Goal: Task Accomplishment & Management: Use online tool/utility

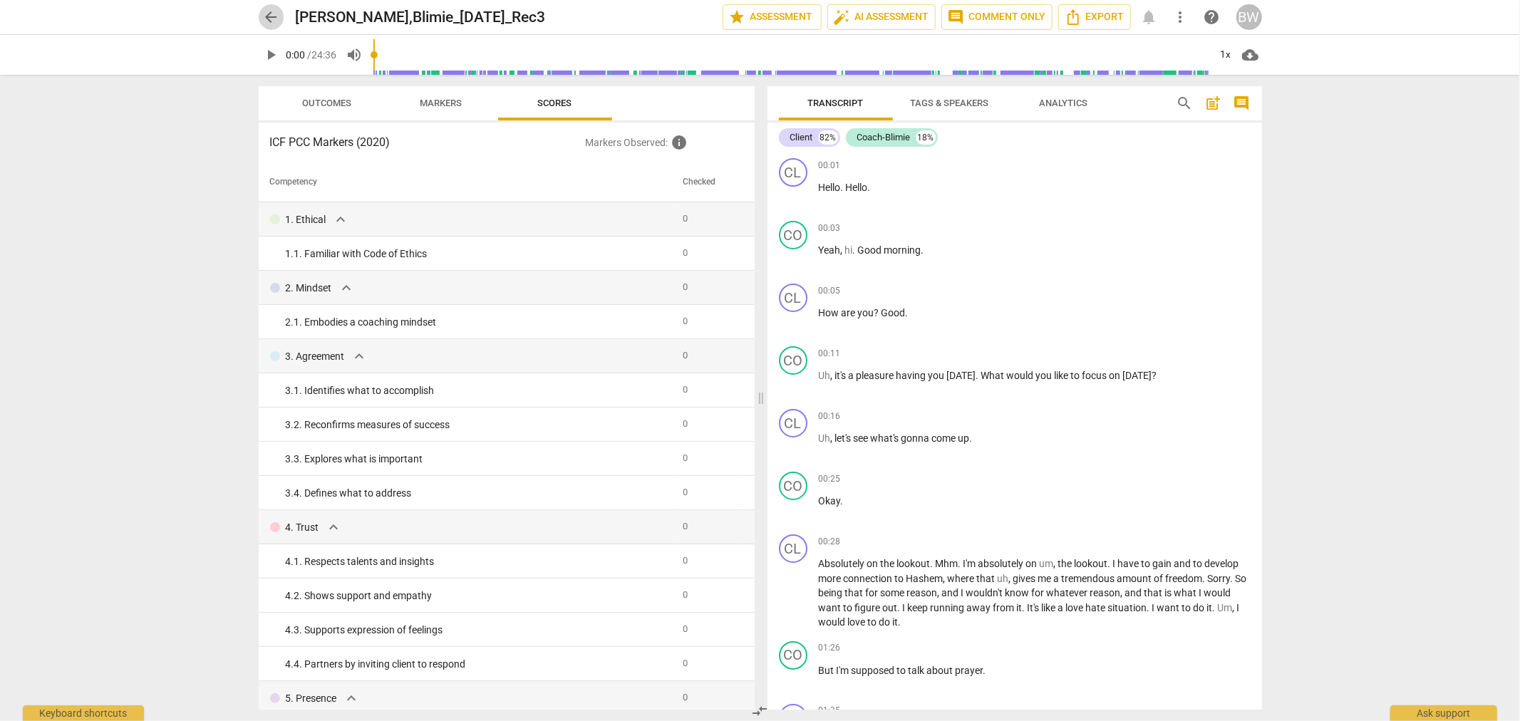
click at [275, 23] on span "arrow_back" at bounding box center [271, 17] width 17 height 17
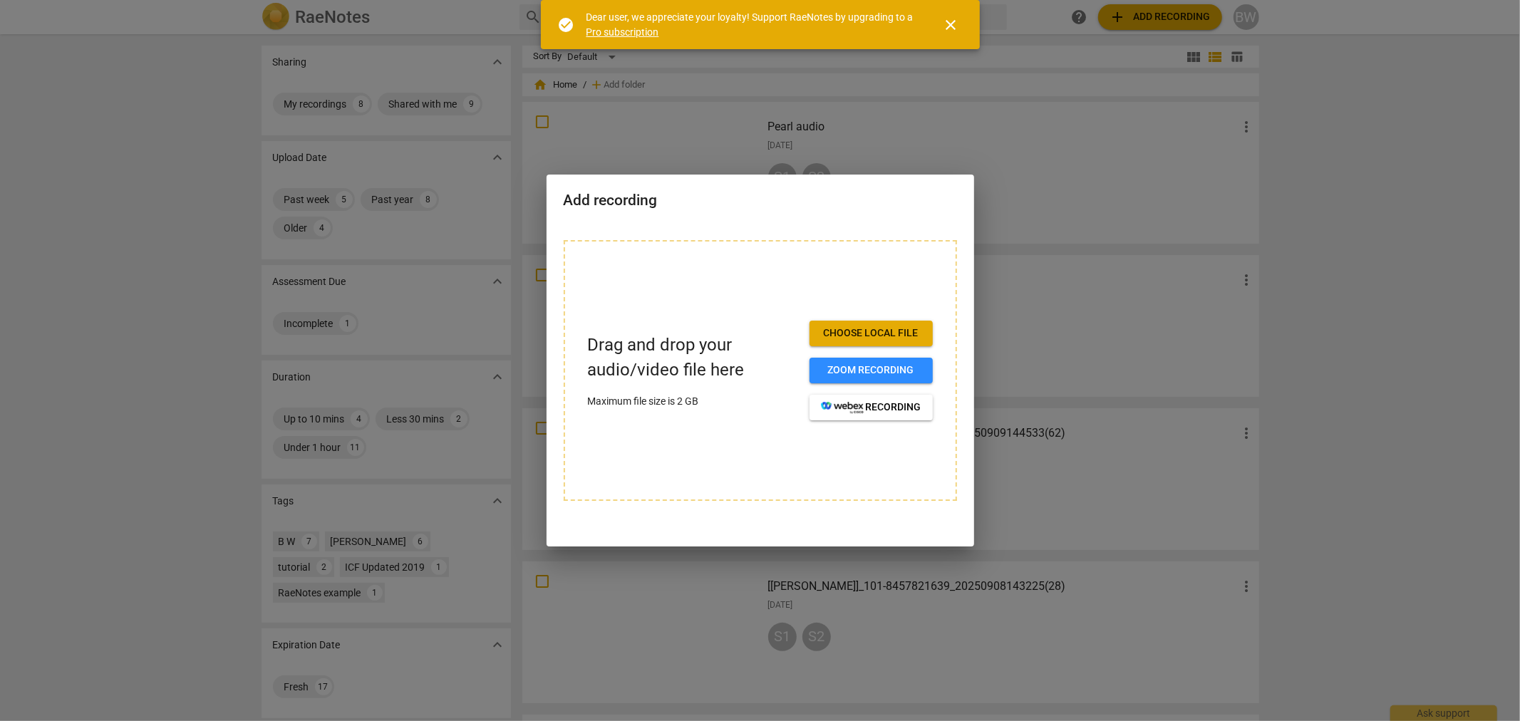
click at [862, 340] on span "Choose local file" at bounding box center [871, 333] width 100 height 14
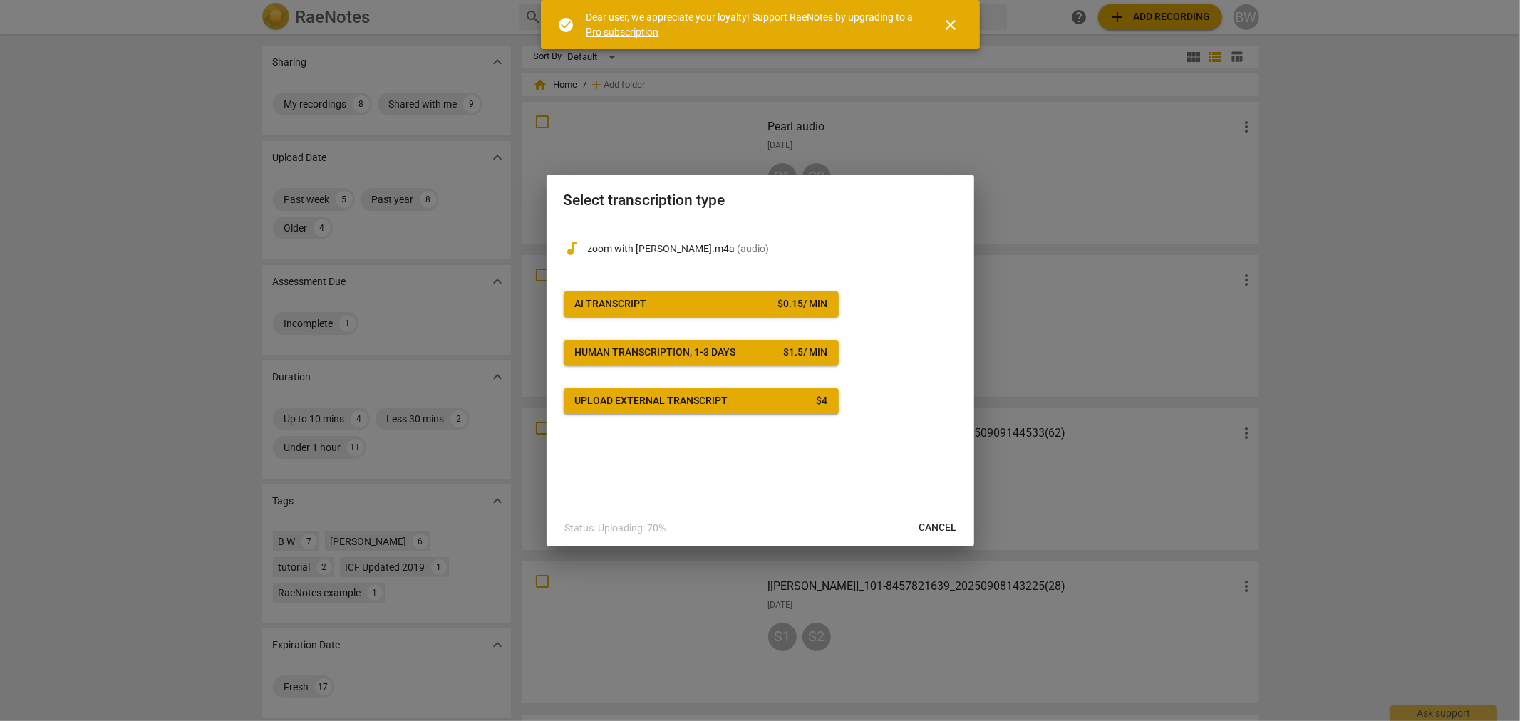
click at [640, 308] on div "AI Transcript" at bounding box center [611, 304] width 72 height 14
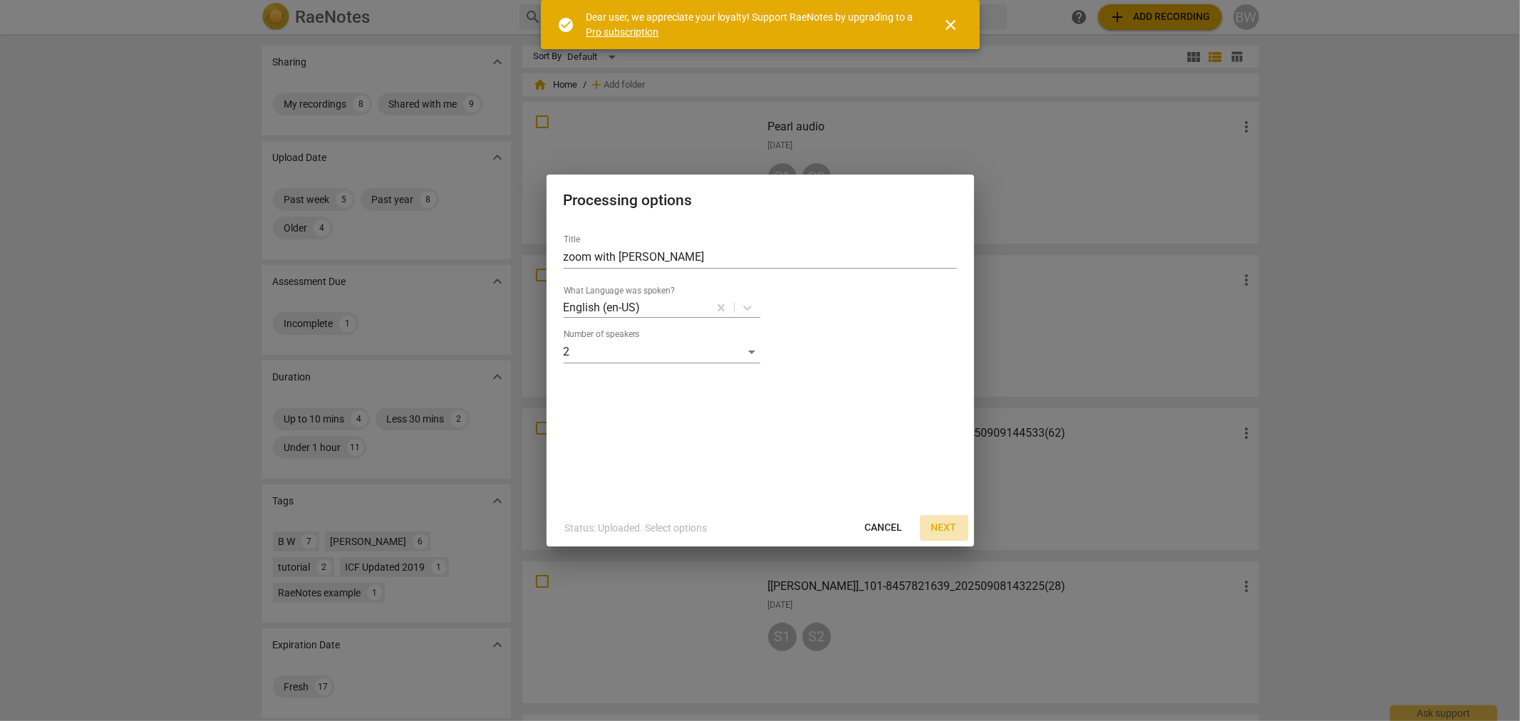
click at [948, 530] on span "Next" at bounding box center [945, 528] width 26 height 14
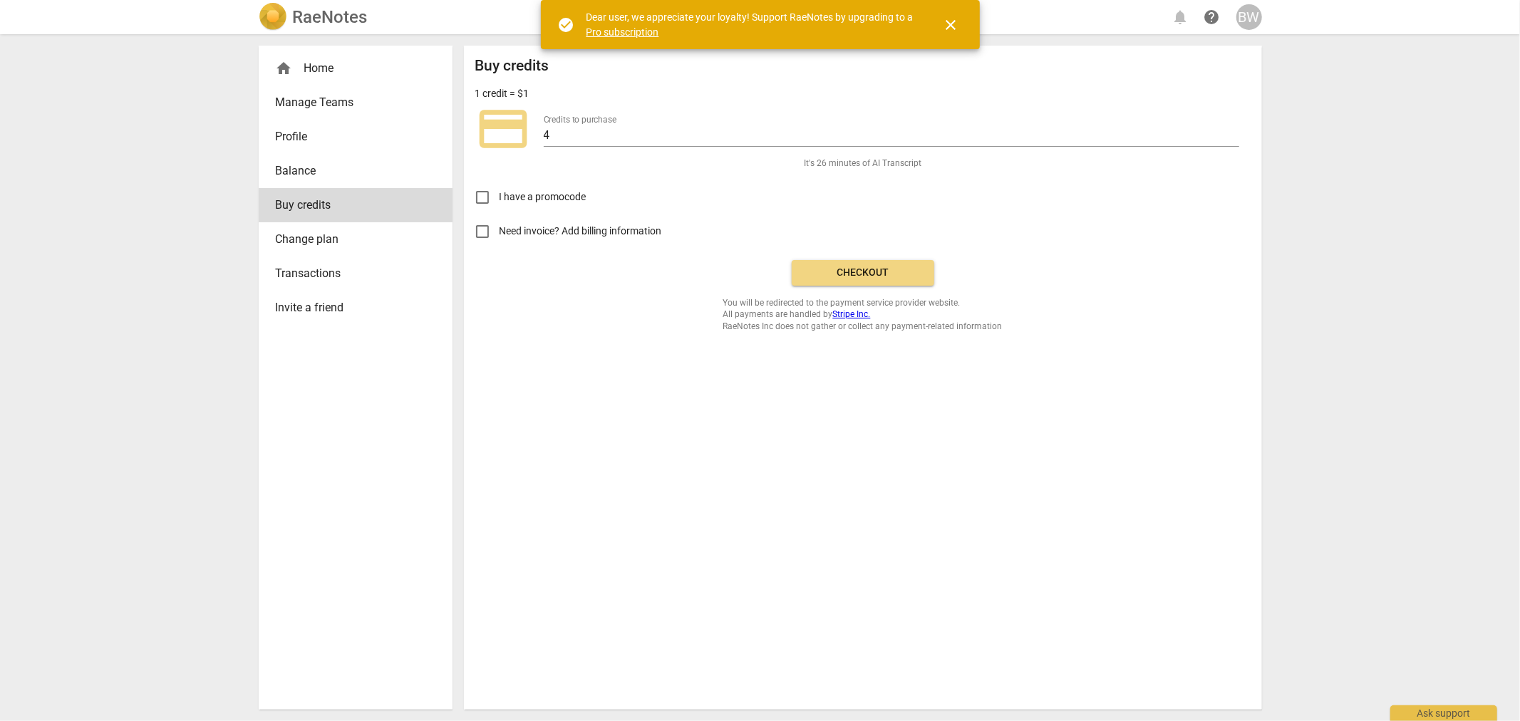
click at [858, 266] on span "Checkout" at bounding box center [863, 273] width 120 height 14
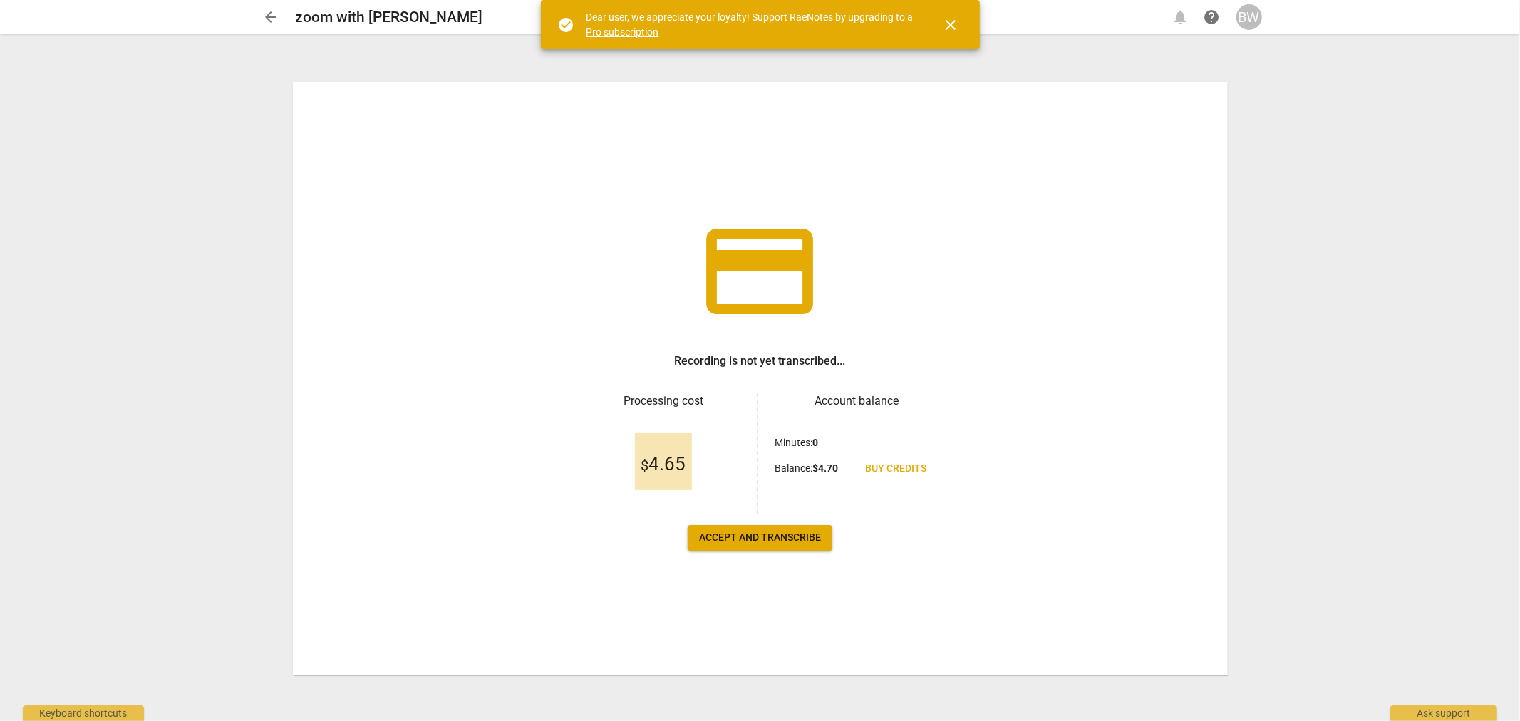
click at [793, 538] on span "Accept and transcribe" at bounding box center [760, 538] width 122 height 14
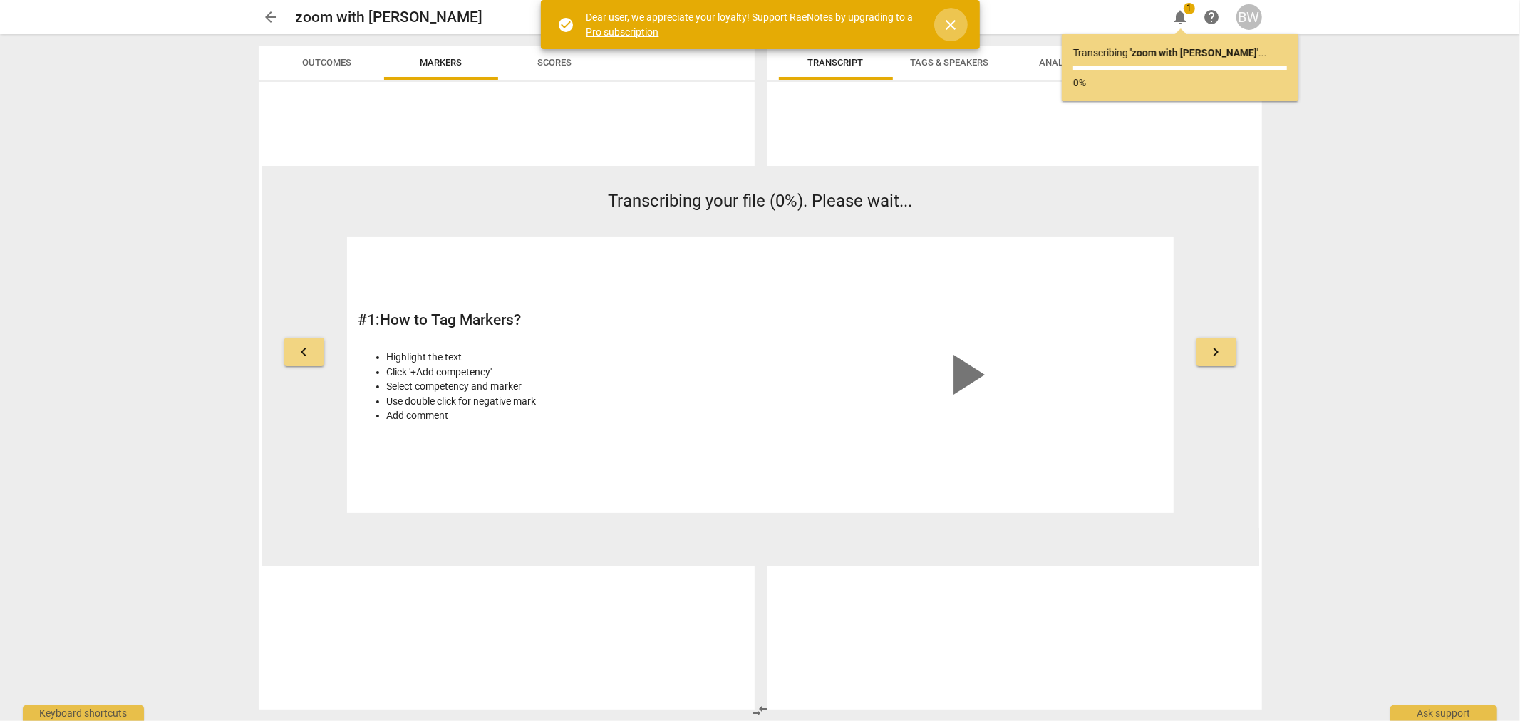
click at [956, 19] on span "close" at bounding box center [951, 24] width 17 height 17
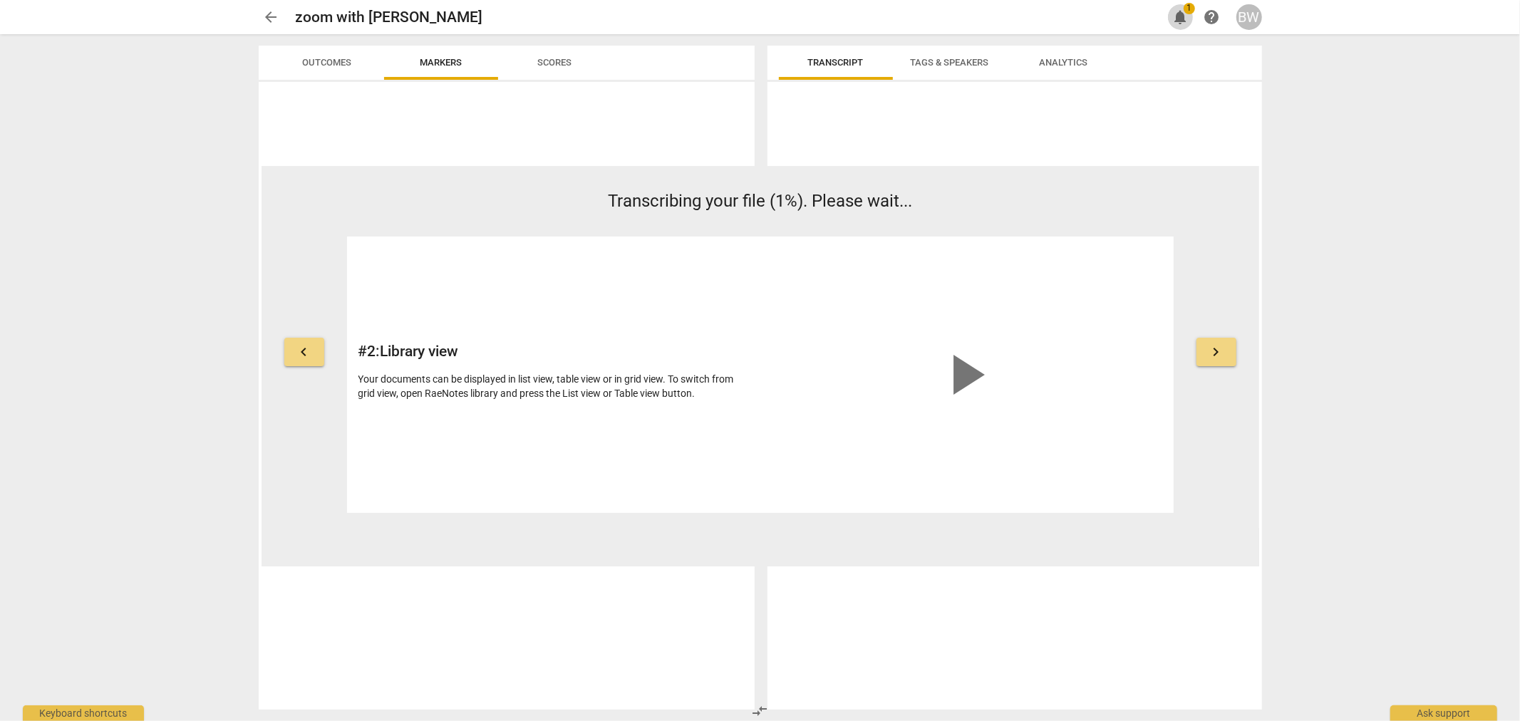
click at [1177, 21] on span "notifications" at bounding box center [1180, 17] width 17 height 17
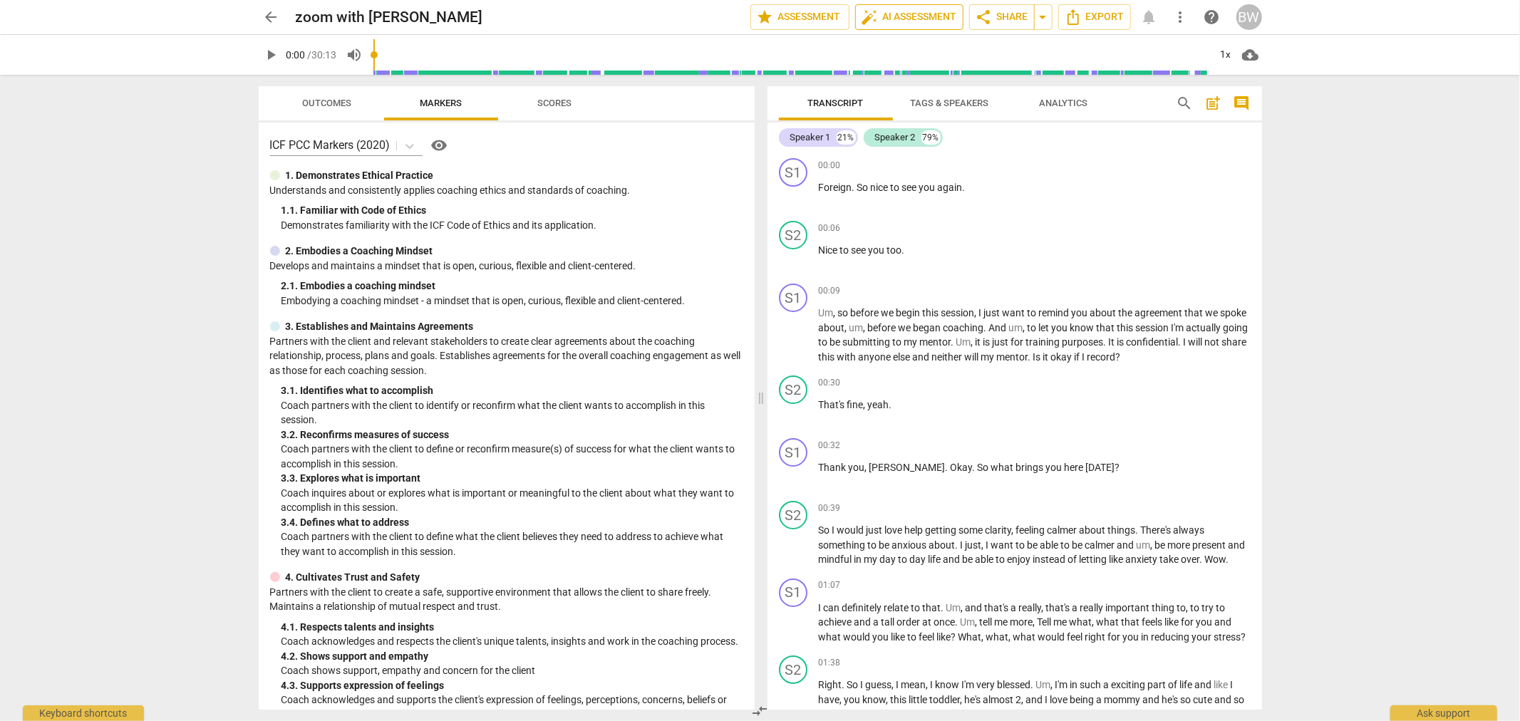
click at [915, 5] on button "auto_fix_high AI Assessment" at bounding box center [909, 17] width 108 height 26
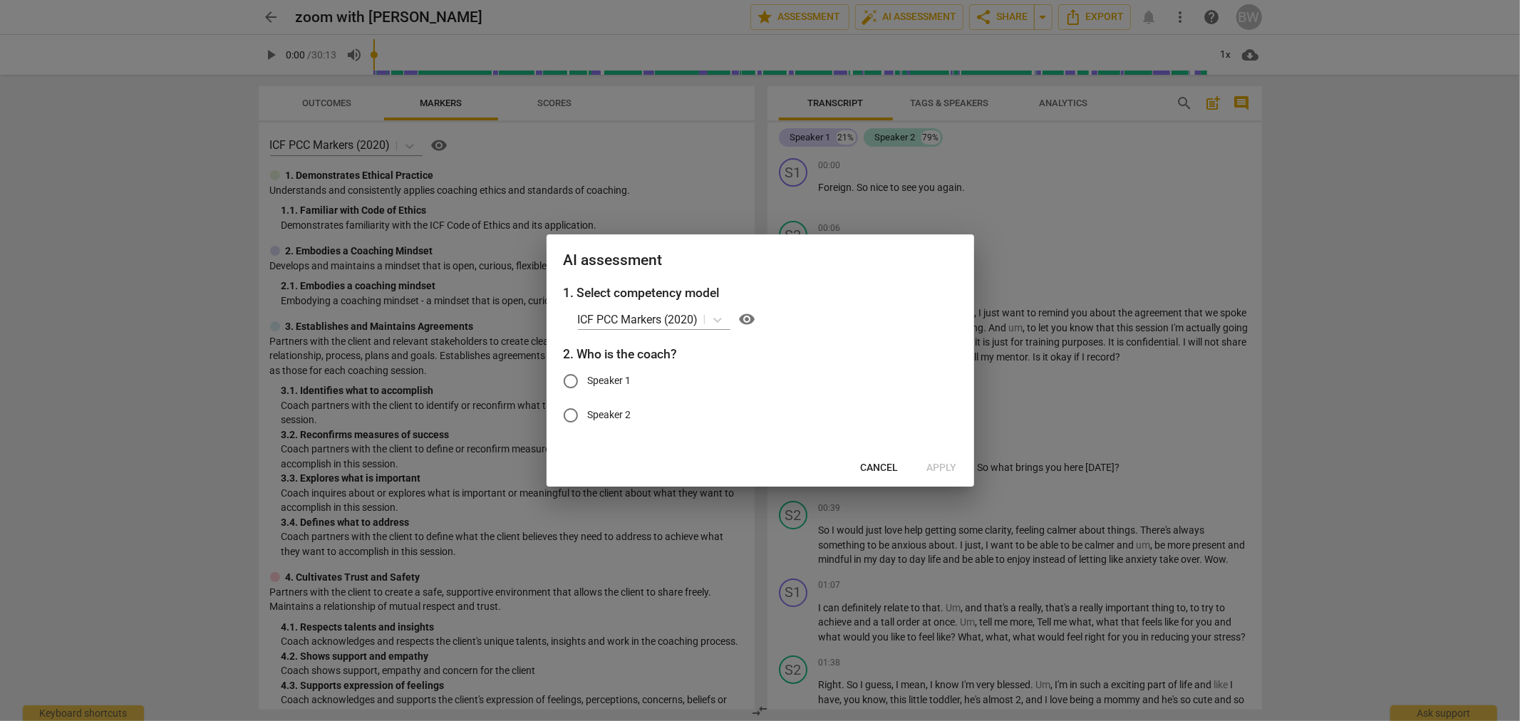
click at [567, 383] on input "Speaker 1" at bounding box center [571, 381] width 34 height 34
radio input "true"
click at [939, 465] on span "Apply" at bounding box center [942, 468] width 30 height 14
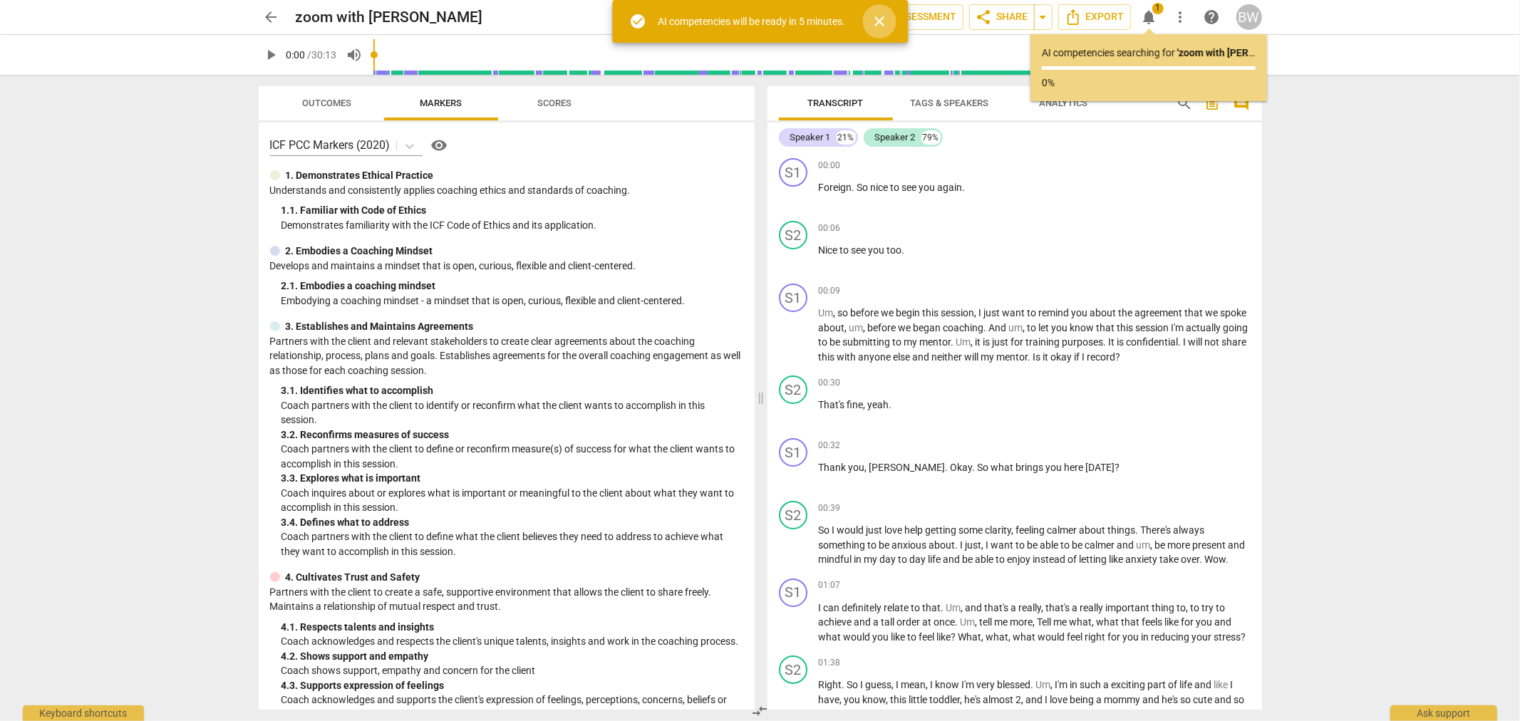
click at [886, 26] on span "close" at bounding box center [879, 21] width 17 height 17
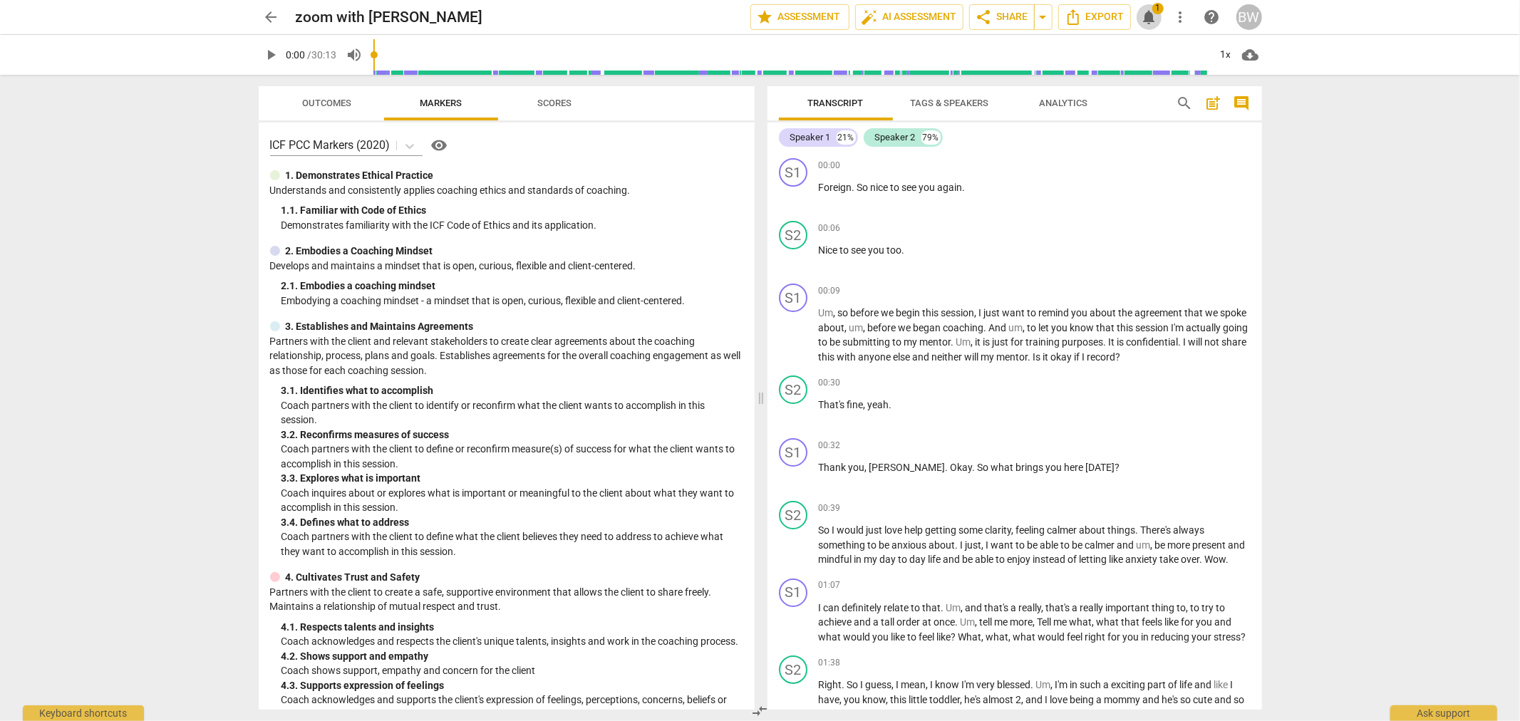
click at [1157, 9] on span "1" at bounding box center [1157, 8] width 11 height 11
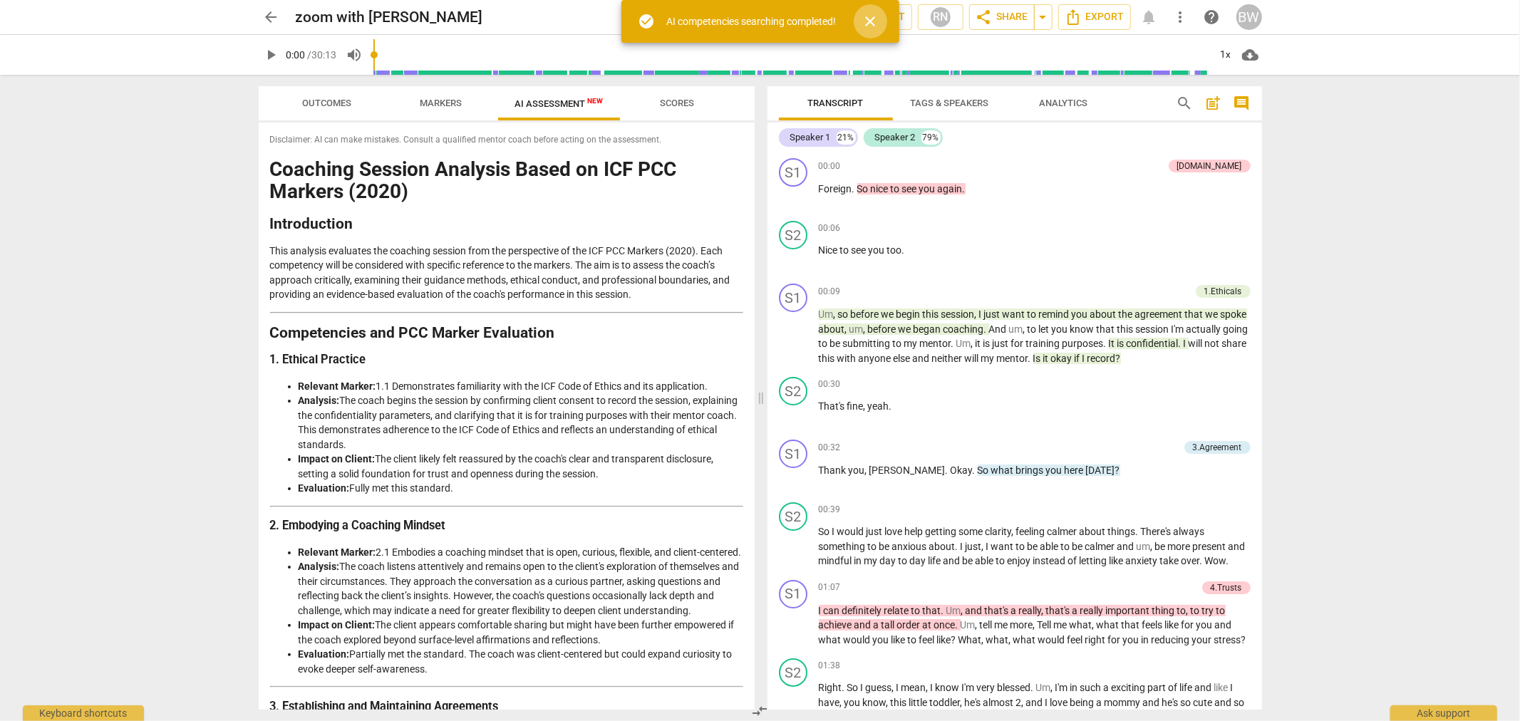
click at [877, 17] on span "close" at bounding box center [870, 21] width 17 height 17
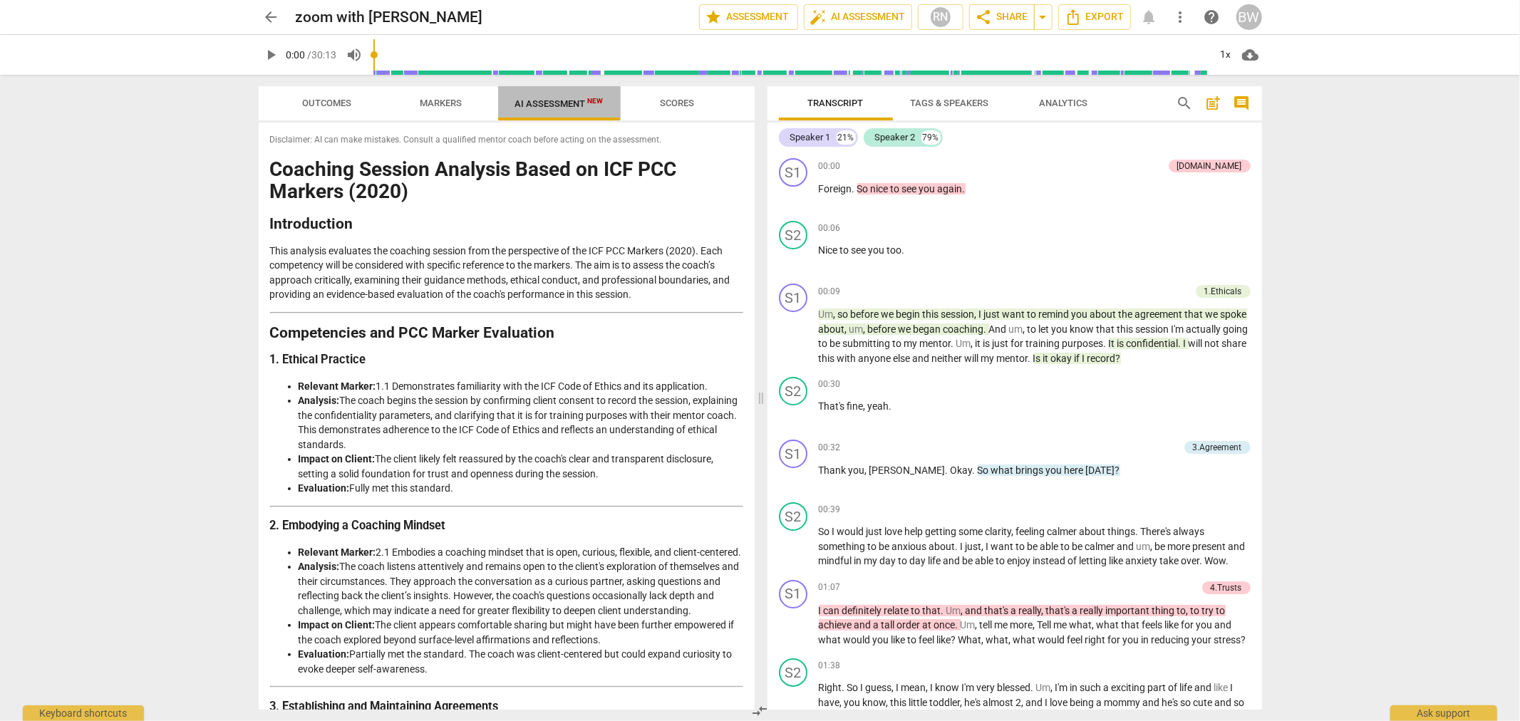
click at [567, 105] on span "AI Assessment New" at bounding box center [559, 103] width 88 height 11
click at [542, 103] on span "AI Assessment New" at bounding box center [559, 103] width 88 height 11
click at [560, 101] on span "AI Assessment New" at bounding box center [559, 103] width 88 height 11
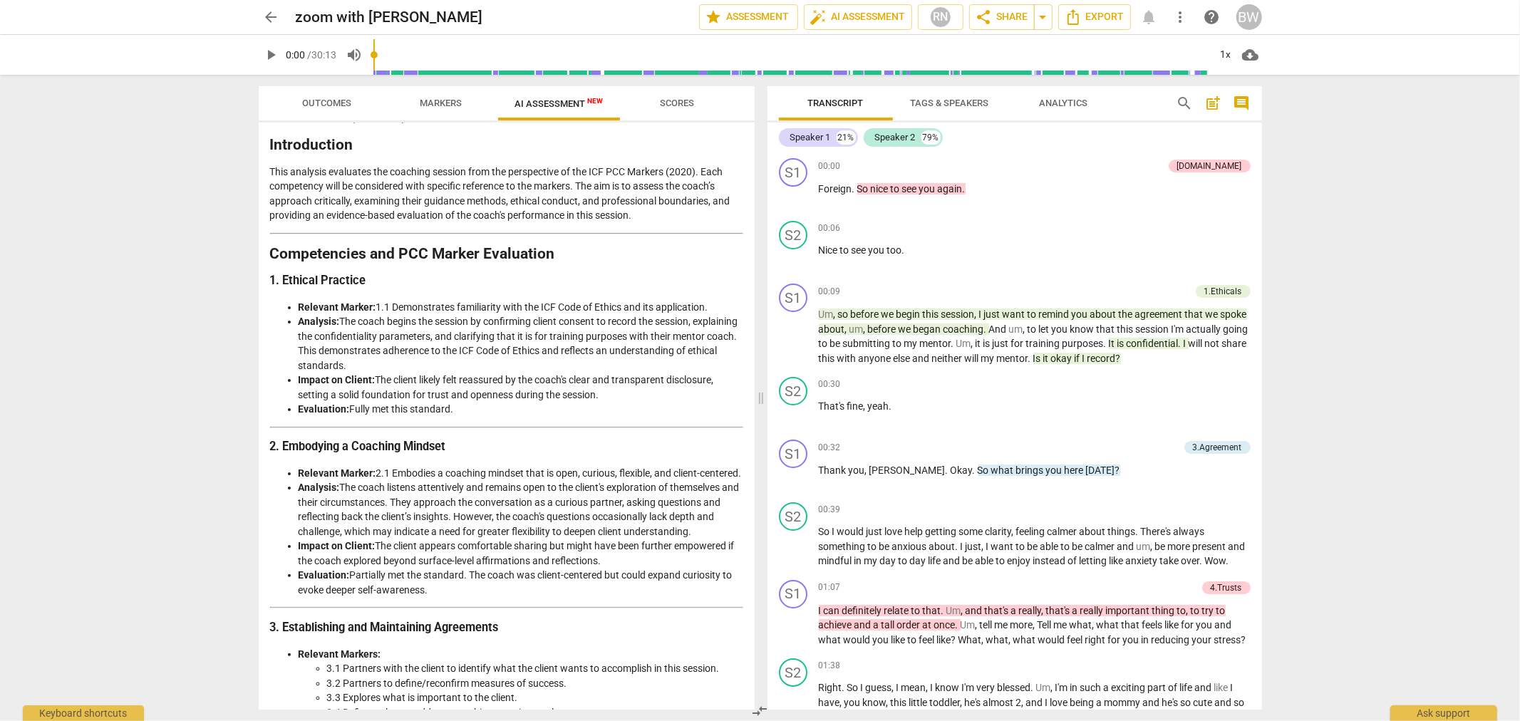
scroll to position [158, 0]
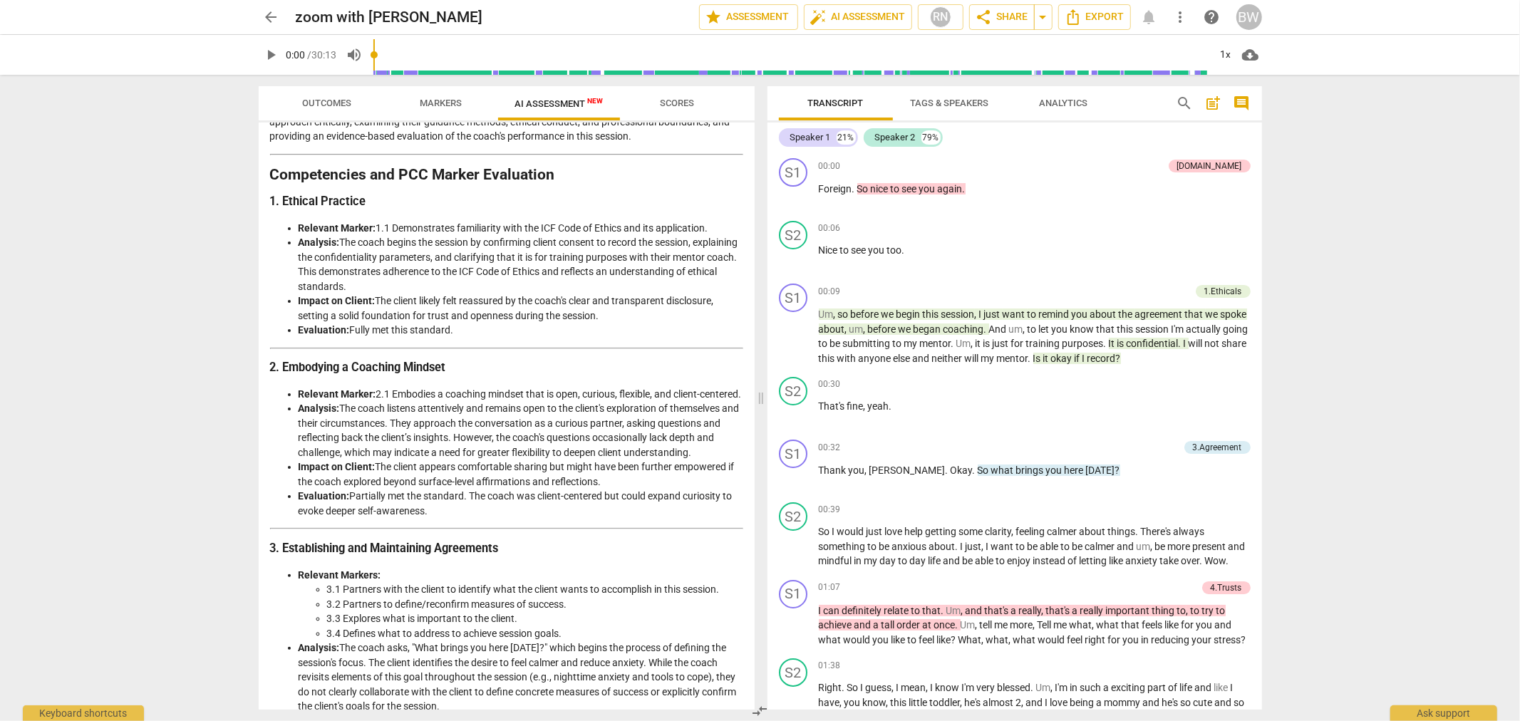
click at [547, 108] on span "AI Assessment New" at bounding box center [559, 103] width 88 height 11
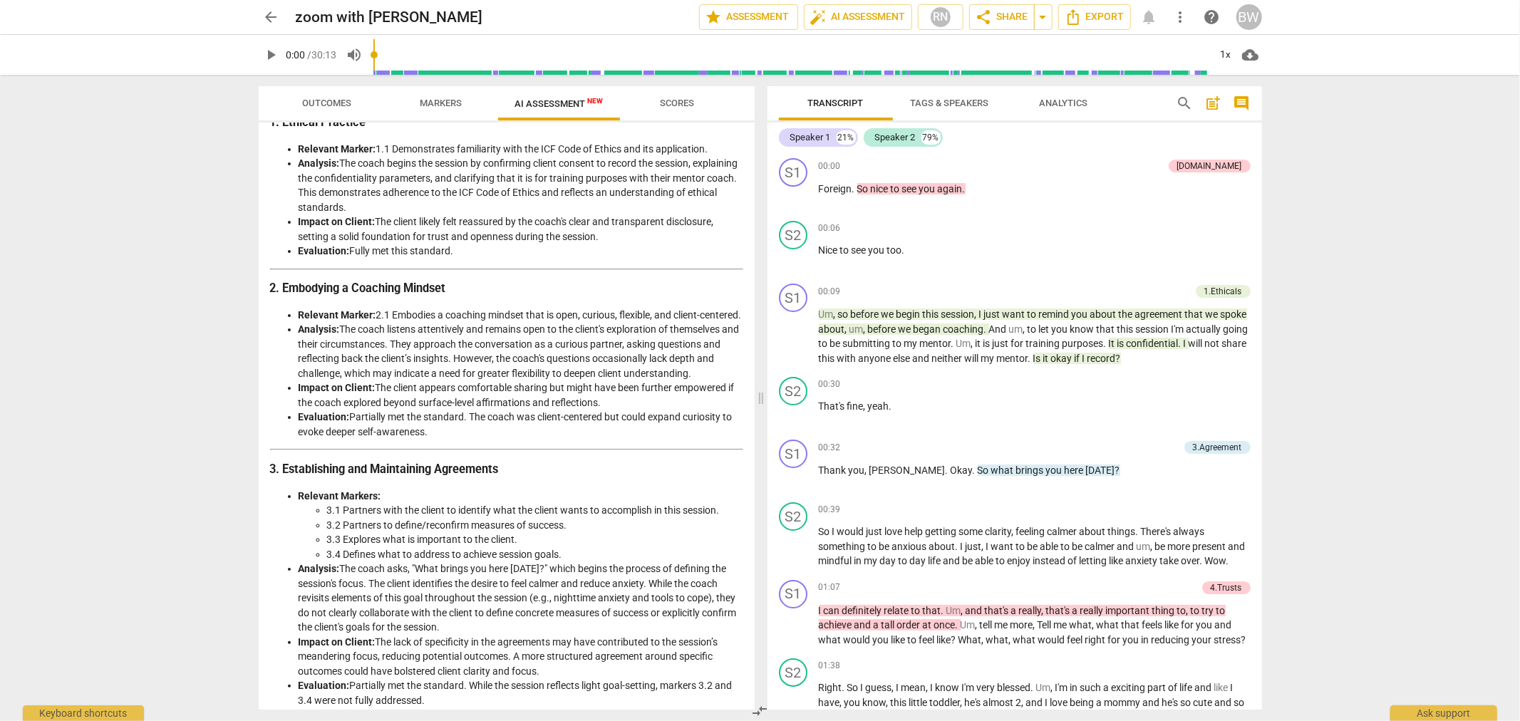
scroll to position [0, 0]
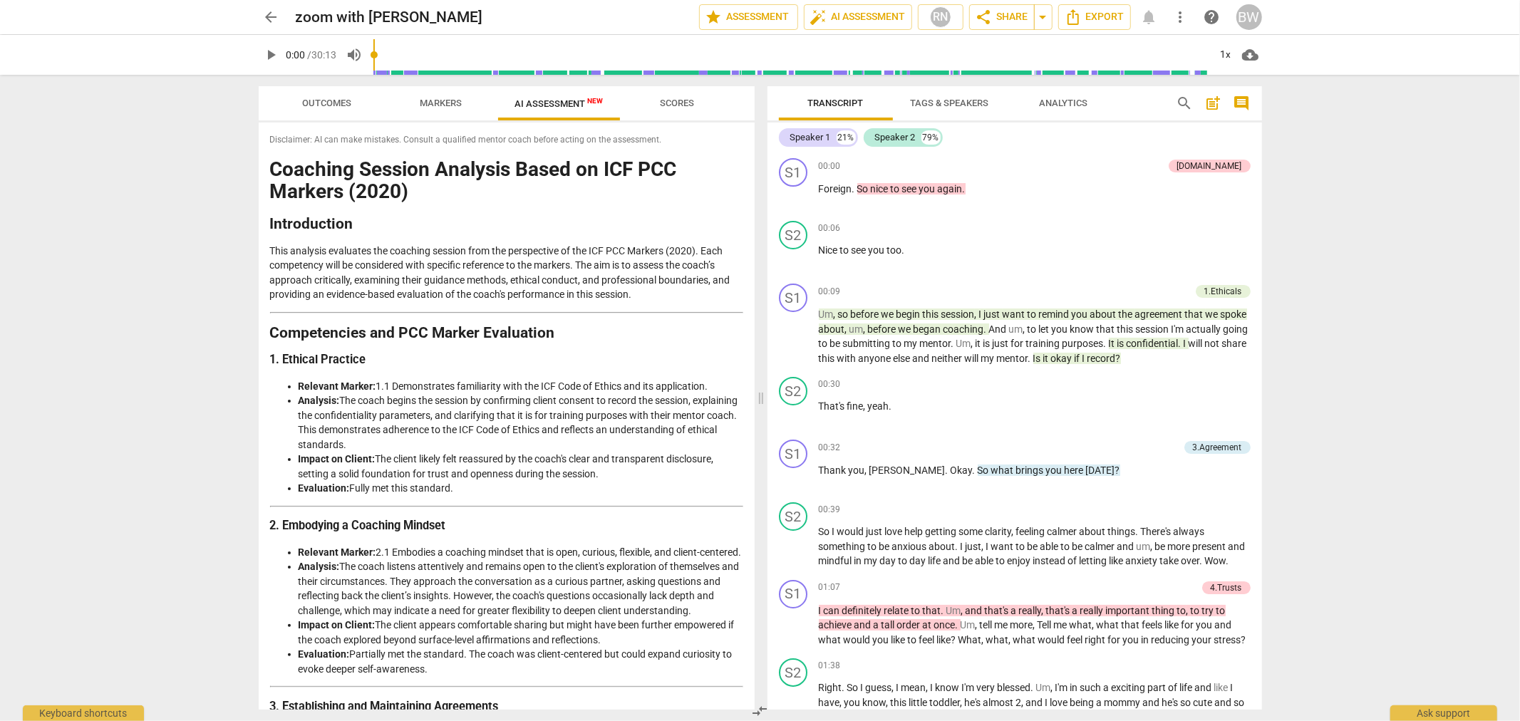
click at [321, 93] on button "Outcomes" at bounding box center [327, 103] width 114 height 34
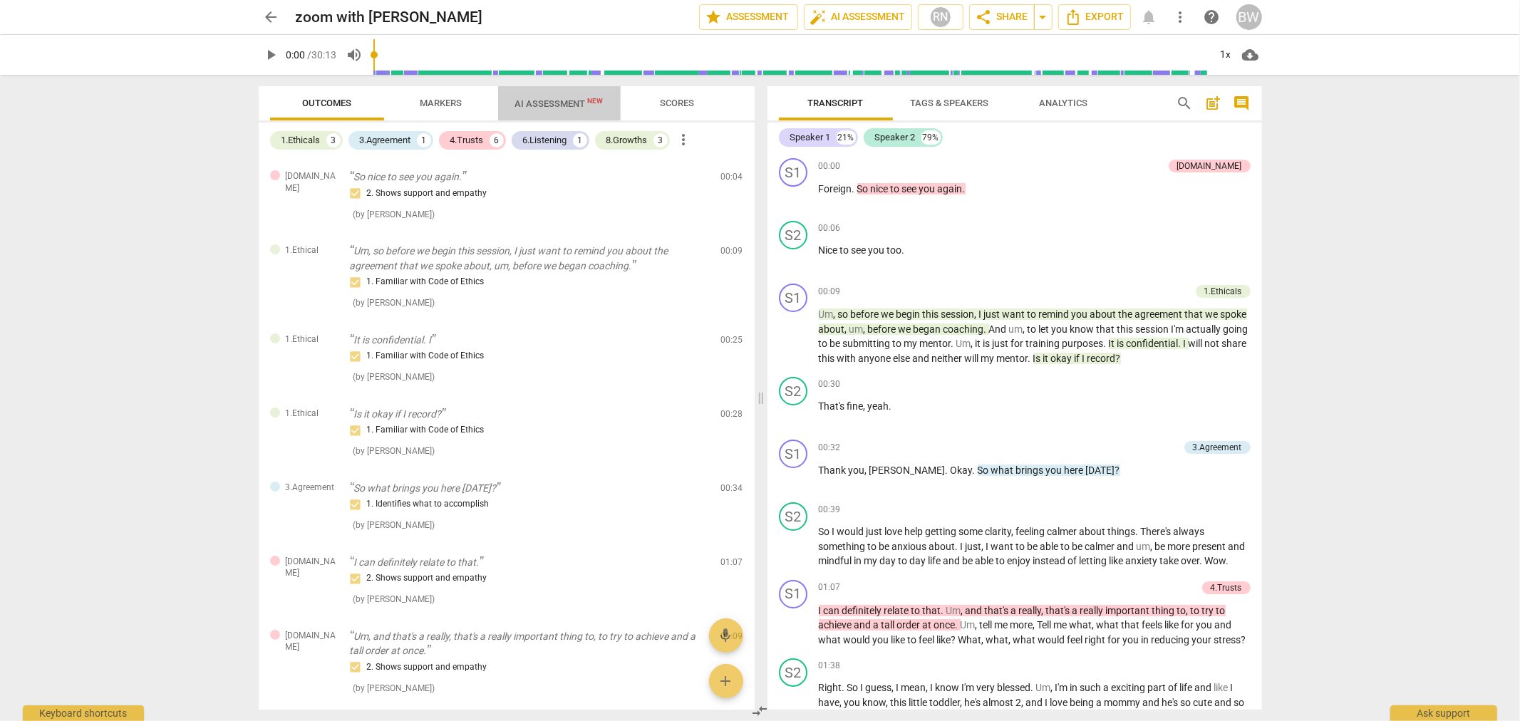
click at [545, 93] on span "AI Assessment New" at bounding box center [559, 103] width 123 height 21
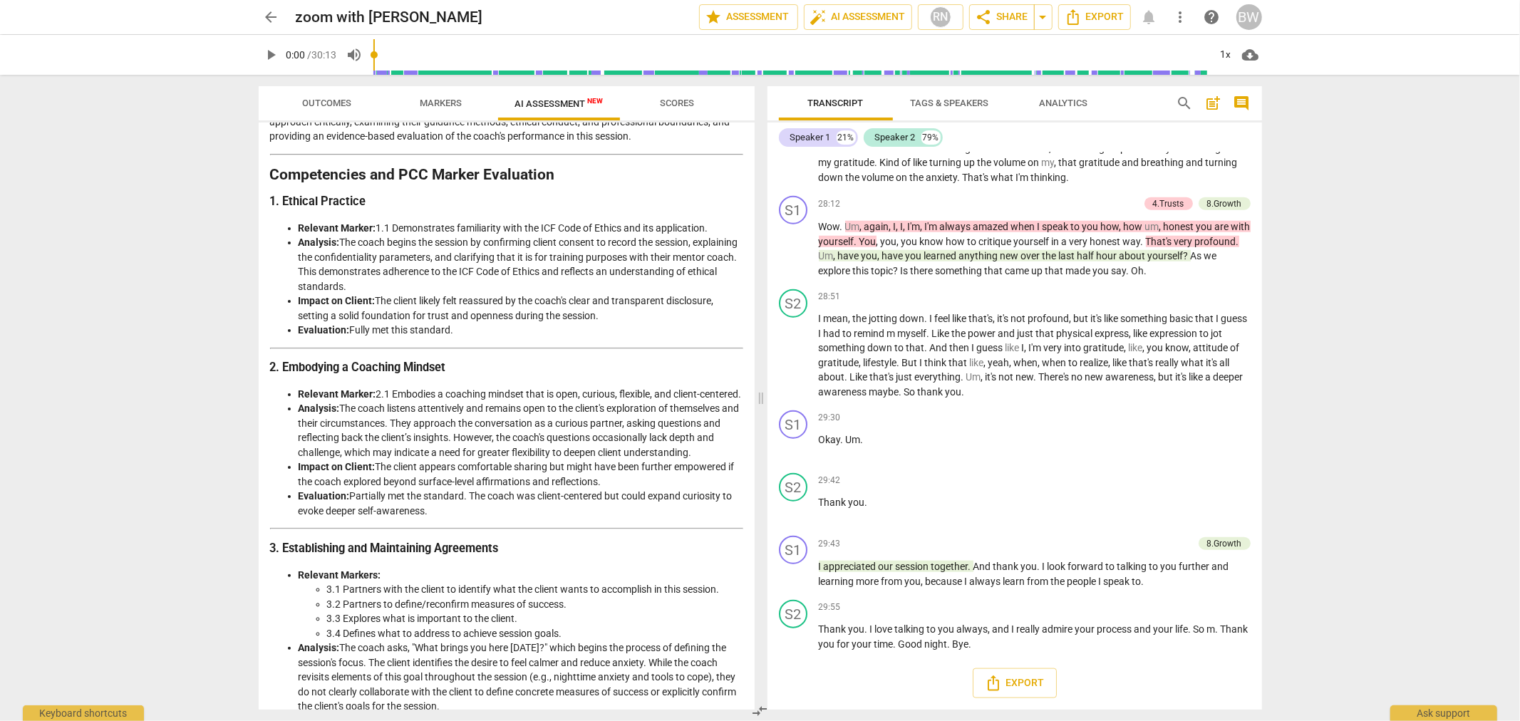
scroll to position [396, 0]
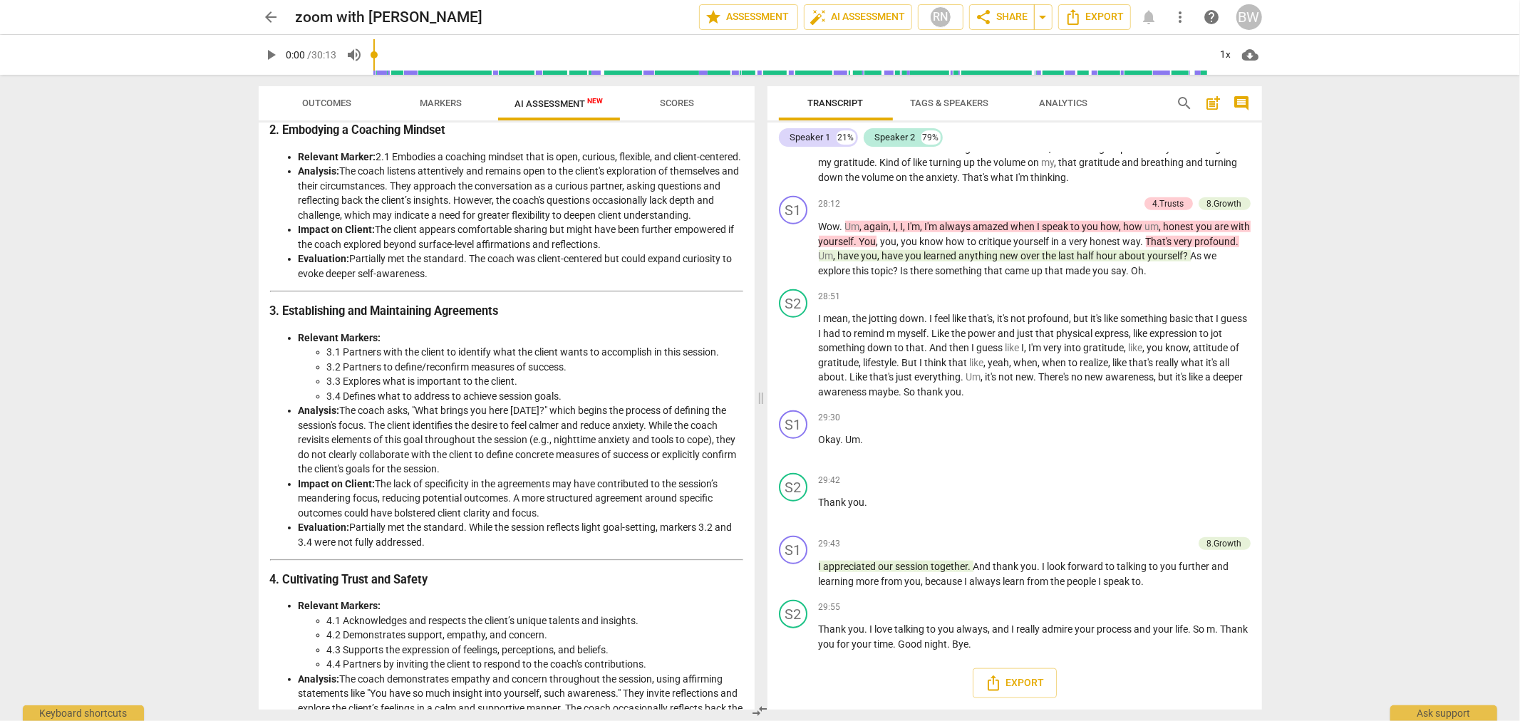
click at [91, 316] on div "arrow_back zoom with Devorah edit star Assessment auto_fix_high AI Assessment R…" at bounding box center [760, 360] width 1520 height 721
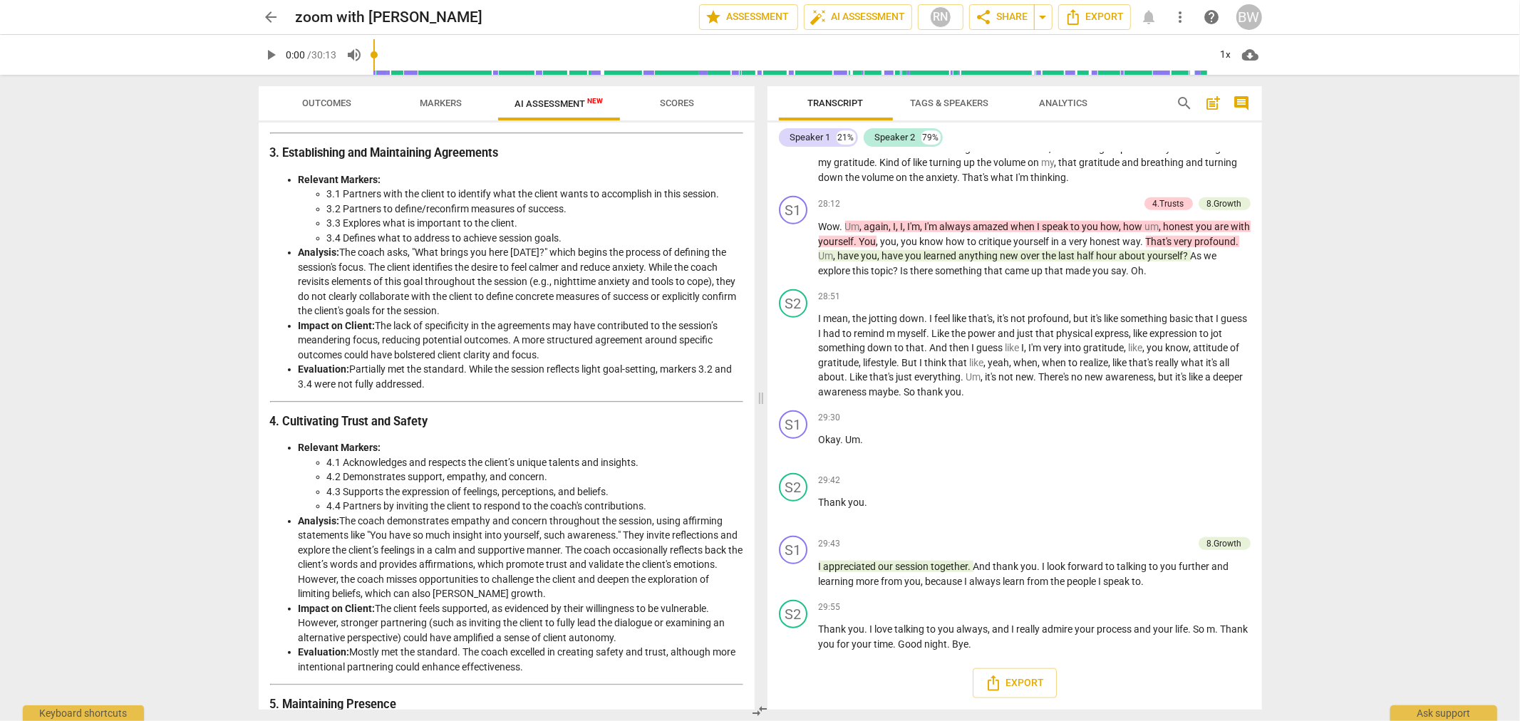
scroll to position [557, 0]
click at [153, 517] on div "arrow_back zoom with Devorah edit star Assessment auto_fix_high AI Assessment R…" at bounding box center [760, 360] width 1520 height 721
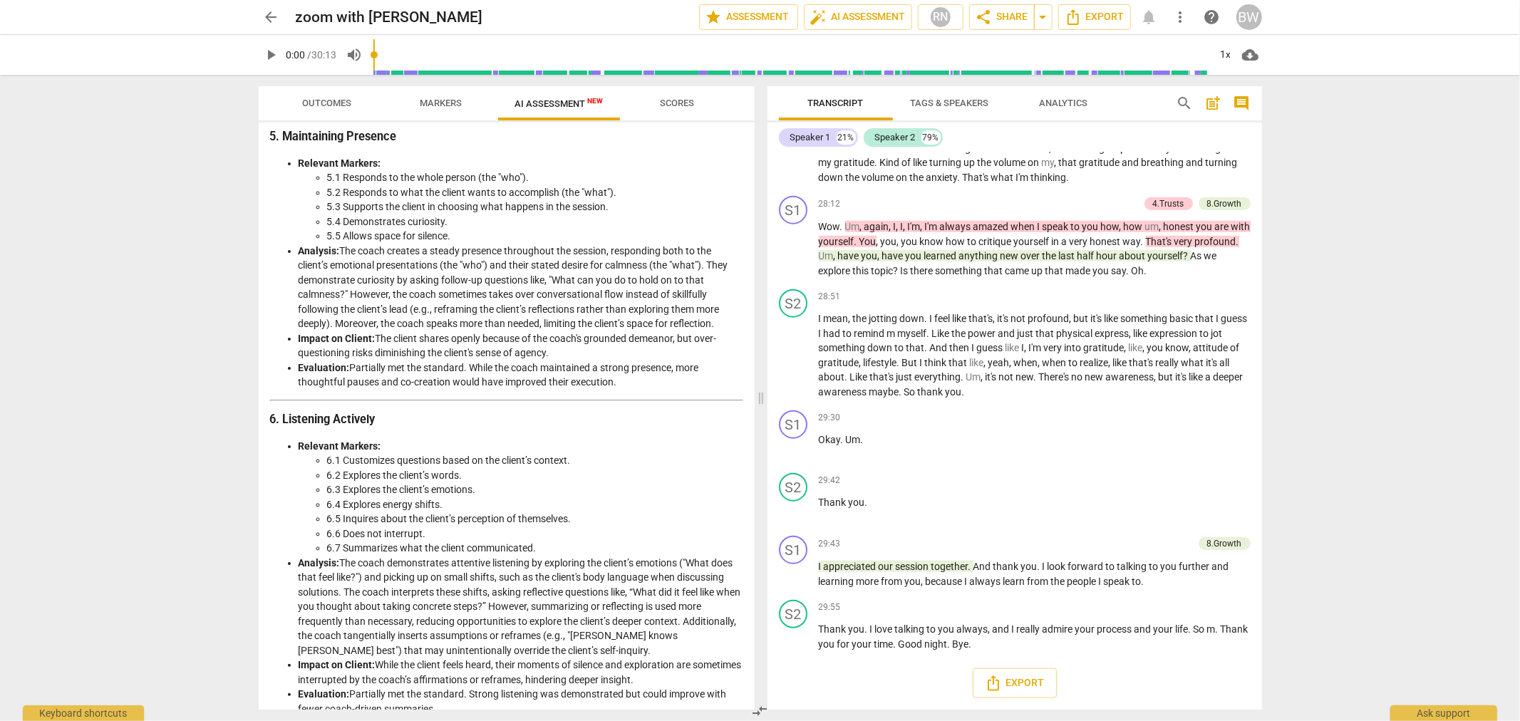
scroll to position [1137, 0]
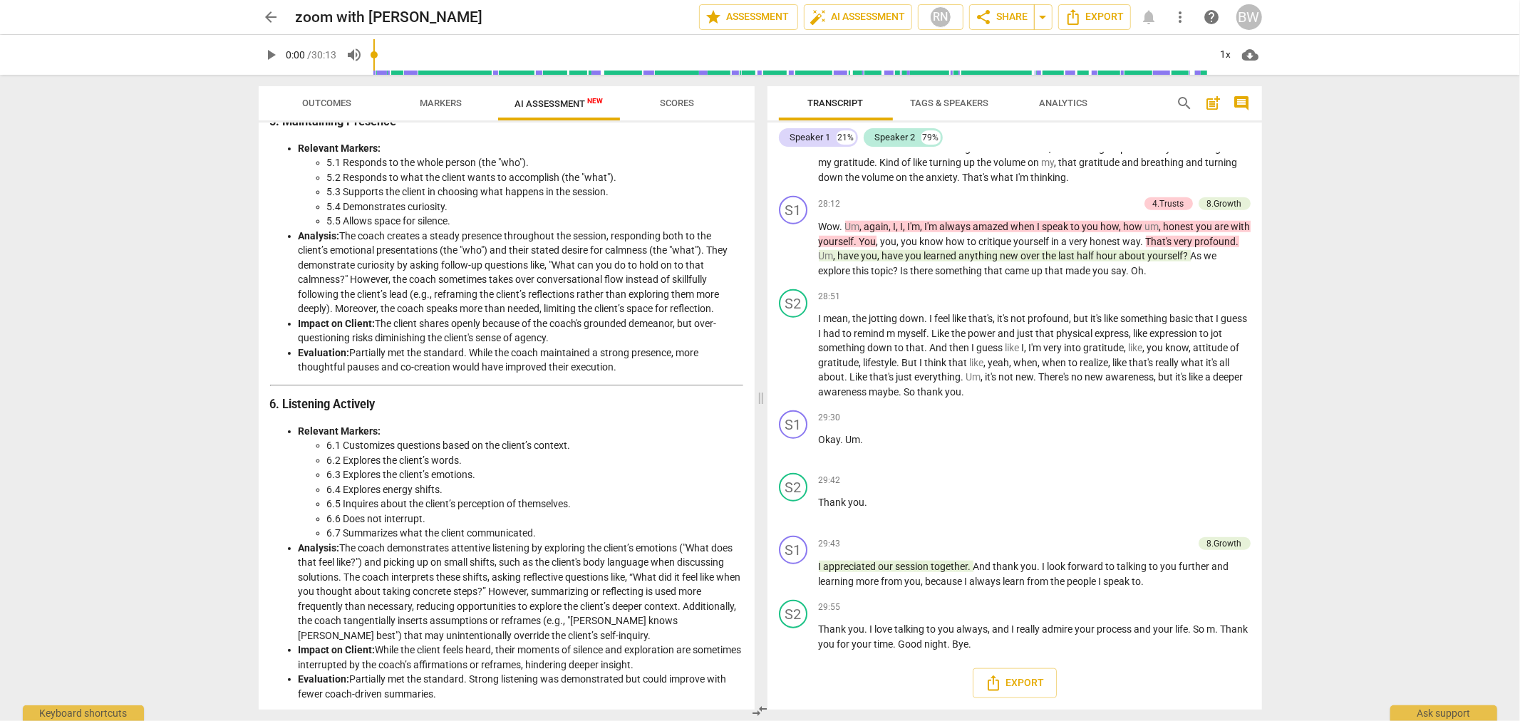
click at [166, 425] on div "arrow_back zoom with Devorah edit star Assessment auto_fix_high AI Assessment R…" at bounding box center [760, 360] width 1520 height 721
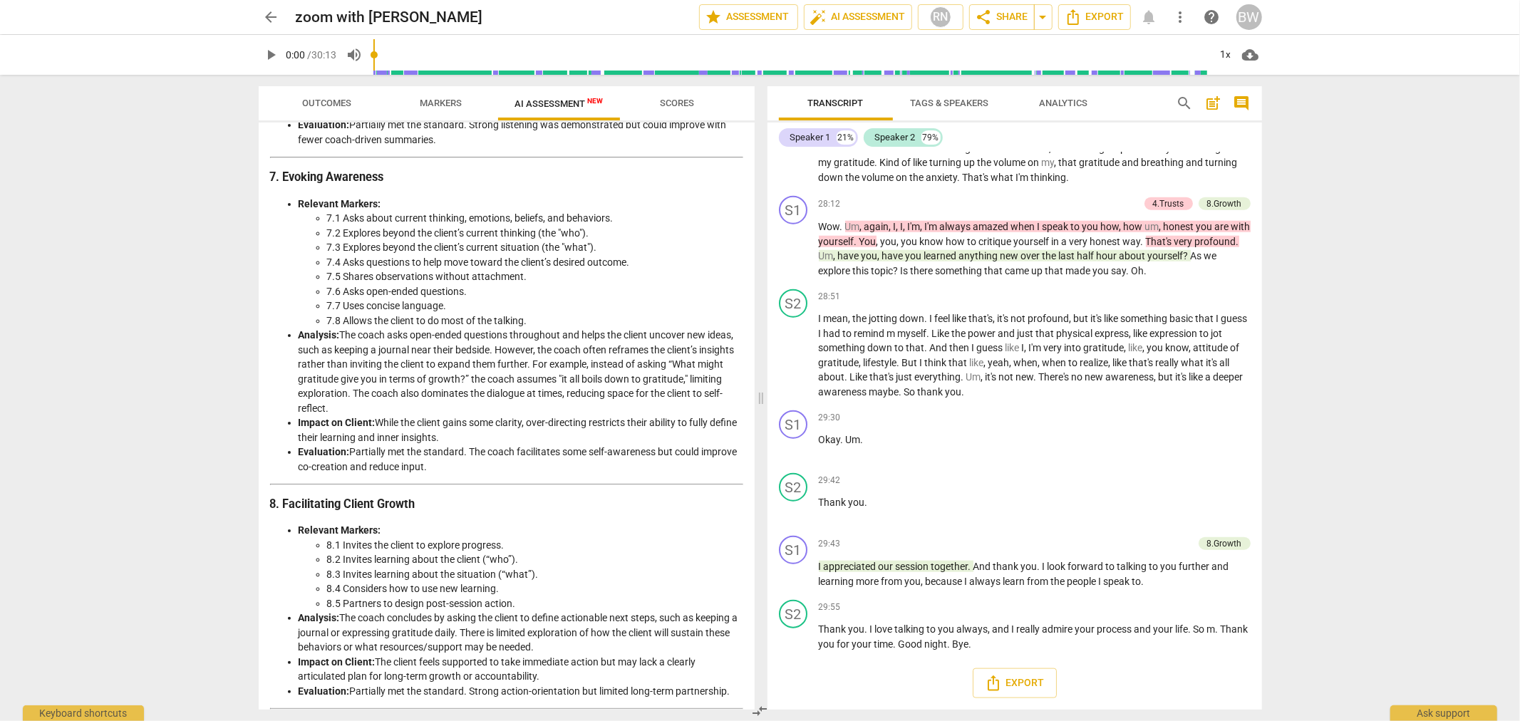
scroll to position [1693, 0]
click at [97, 416] on div "arrow_back zoom with Devorah edit star Assessment auto_fix_high AI Assessment R…" at bounding box center [760, 360] width 1520 height 721
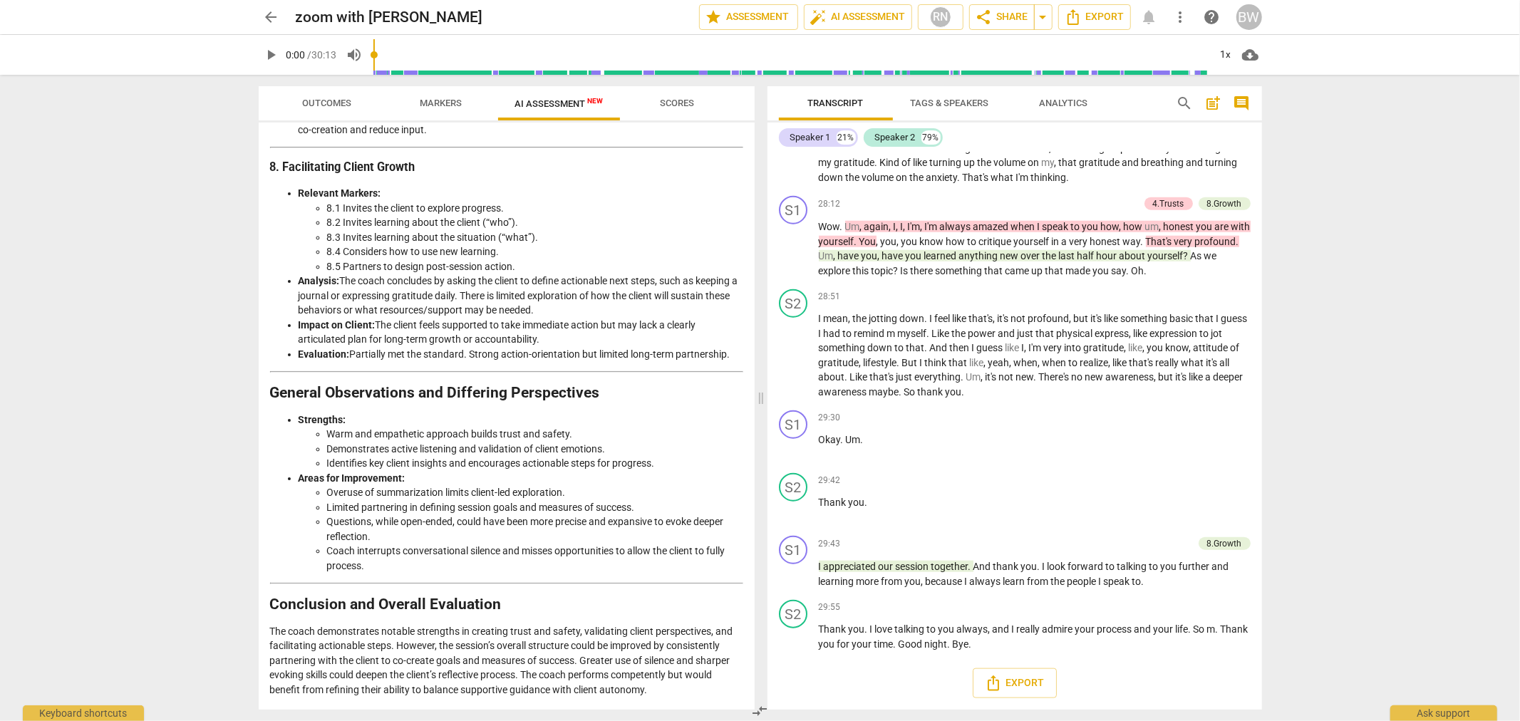
scroll to position [2082, 0]
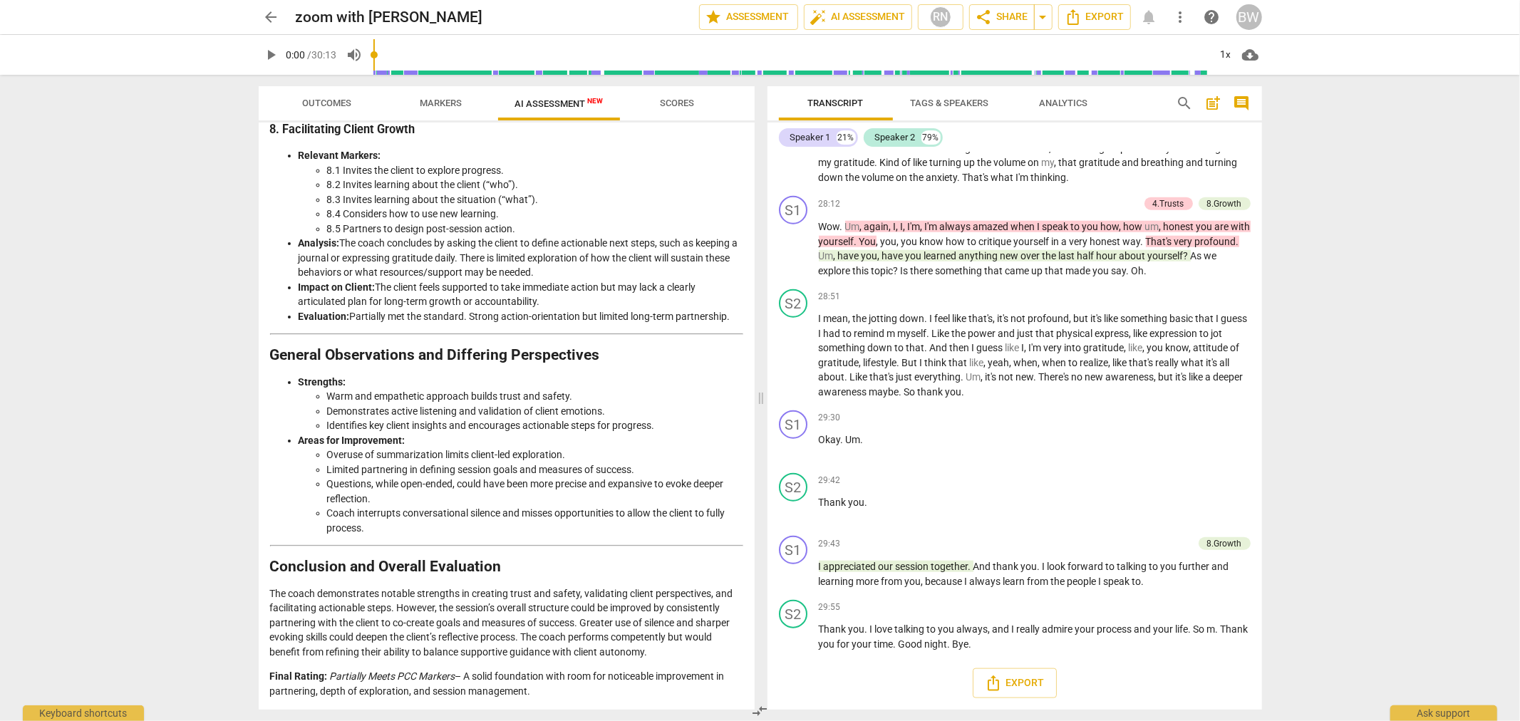
click at [1378, 282] on div "arrow_back zoom with Devorah edit star Assessment auto_fix_high AI Assessment R…" at bounding box center [760, 360] width 1520 height 721
click at [321, 105] on span "Outcomes" at bounding box center [326, 103] width 49 height 11
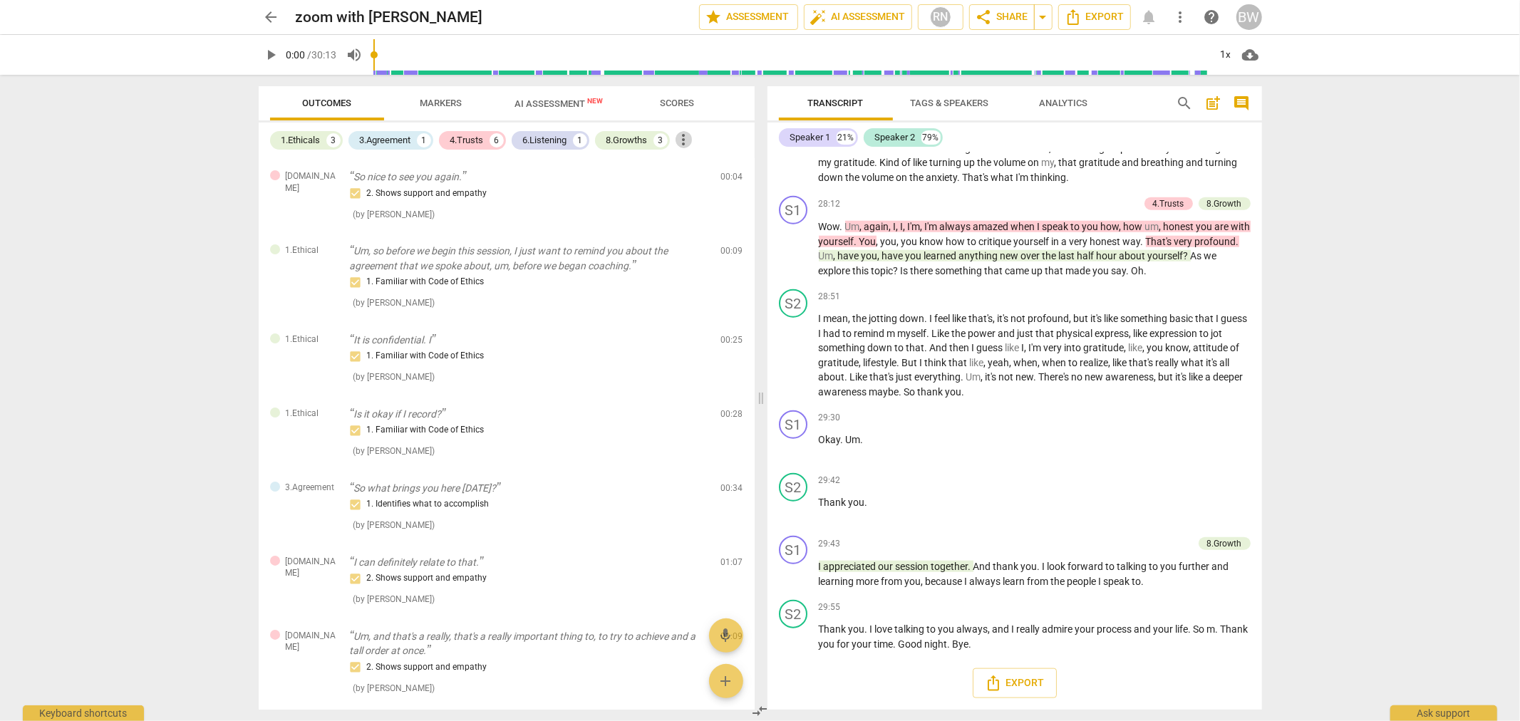
click at [692, 140] on span "more_vert" at bounding box center [684, 139] width 17 height 17
click at [108, 169] on div at bounding box center [760, 360] width 1520 height 721
drag, startPoint x: 155, startPoint y: 572, endPoint x: 433, endPoint y: 571, distance: 278.0
click at [155, 572] on div "arrow_back zoom with Devorah edit star Assessment auto_fix_high AI Assessment R…" at bounding box center [760, 360] width 1520 height 721
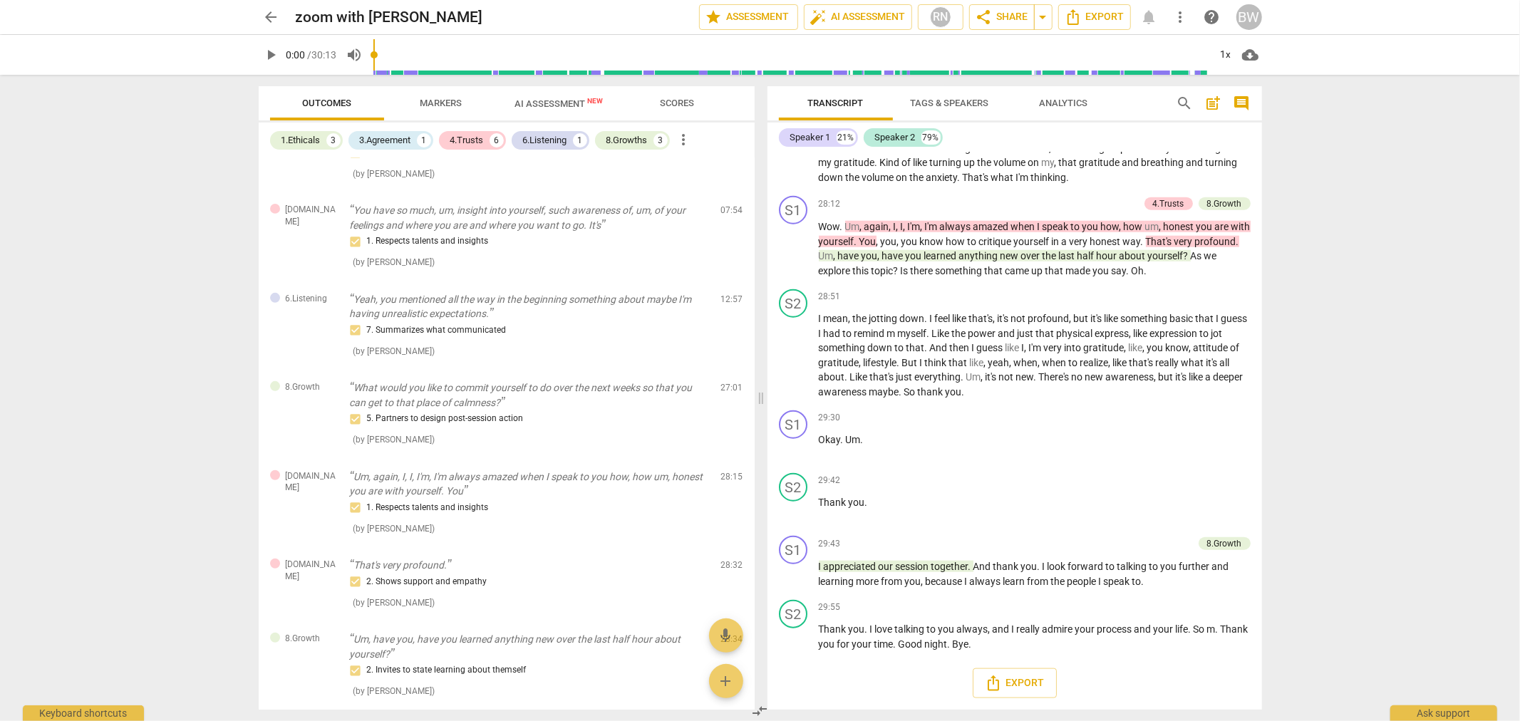
scroll to position [554, 0]
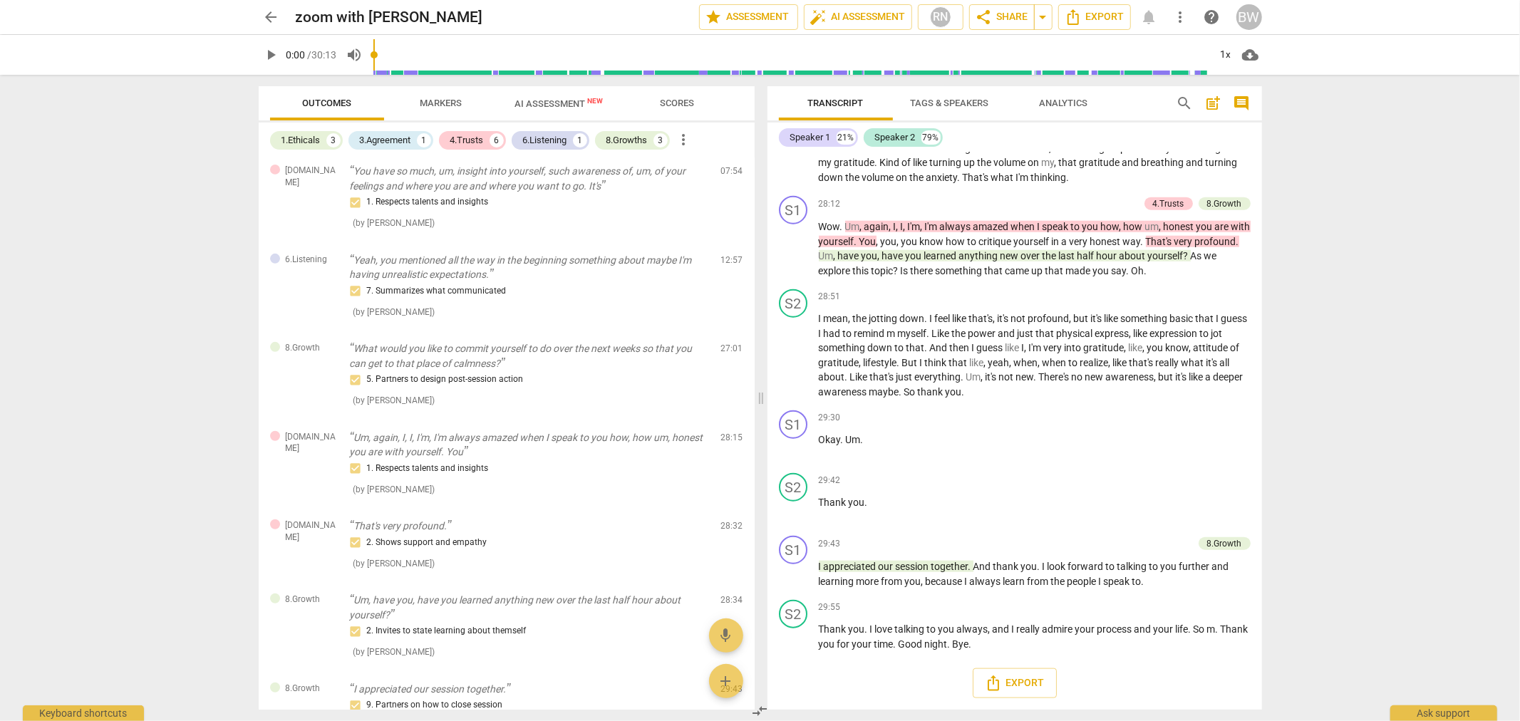
drag, startPoint x: 47, startPoint y: 462, endPoint x: 215, endPoint y: 471, distance: 167.7
click at [47, 462] on div "arrow_back zoom with Devorah edit star Assessment auto_fix_high AI Assessment R…" at bounding box center [760, 360] width 1520 height 721
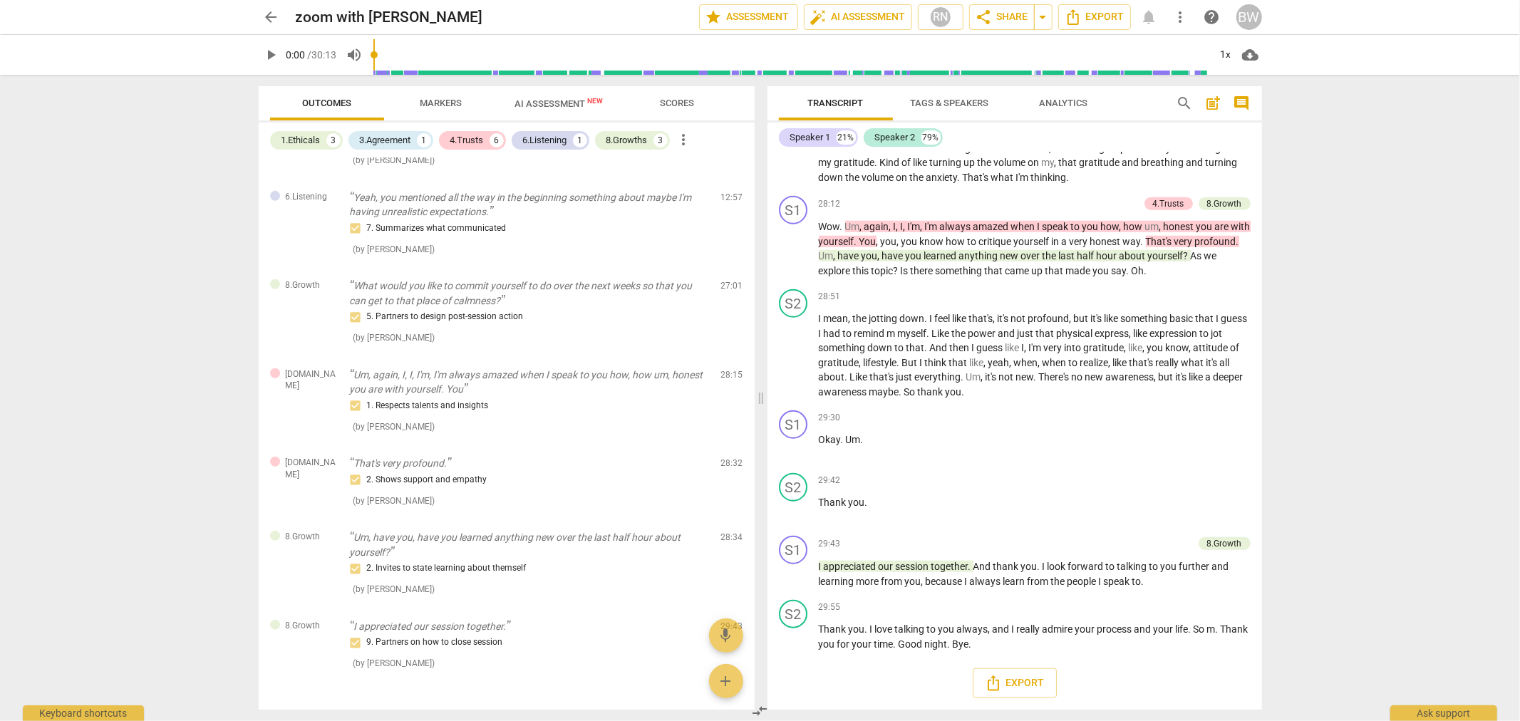
scroll to position [659, 0]
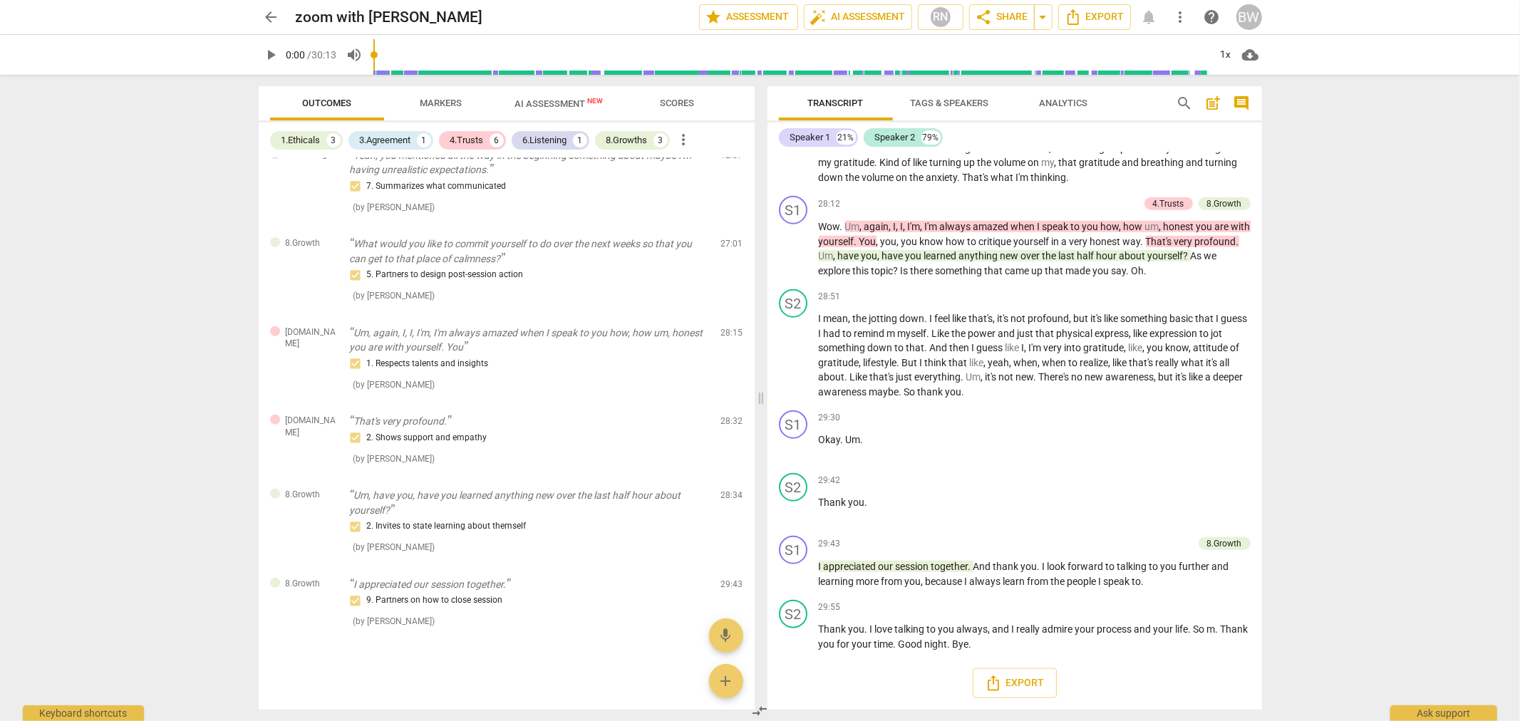
click at [565, 110] on span "AI Assessment New" at bounding box center [559, 103] width 123 height 21
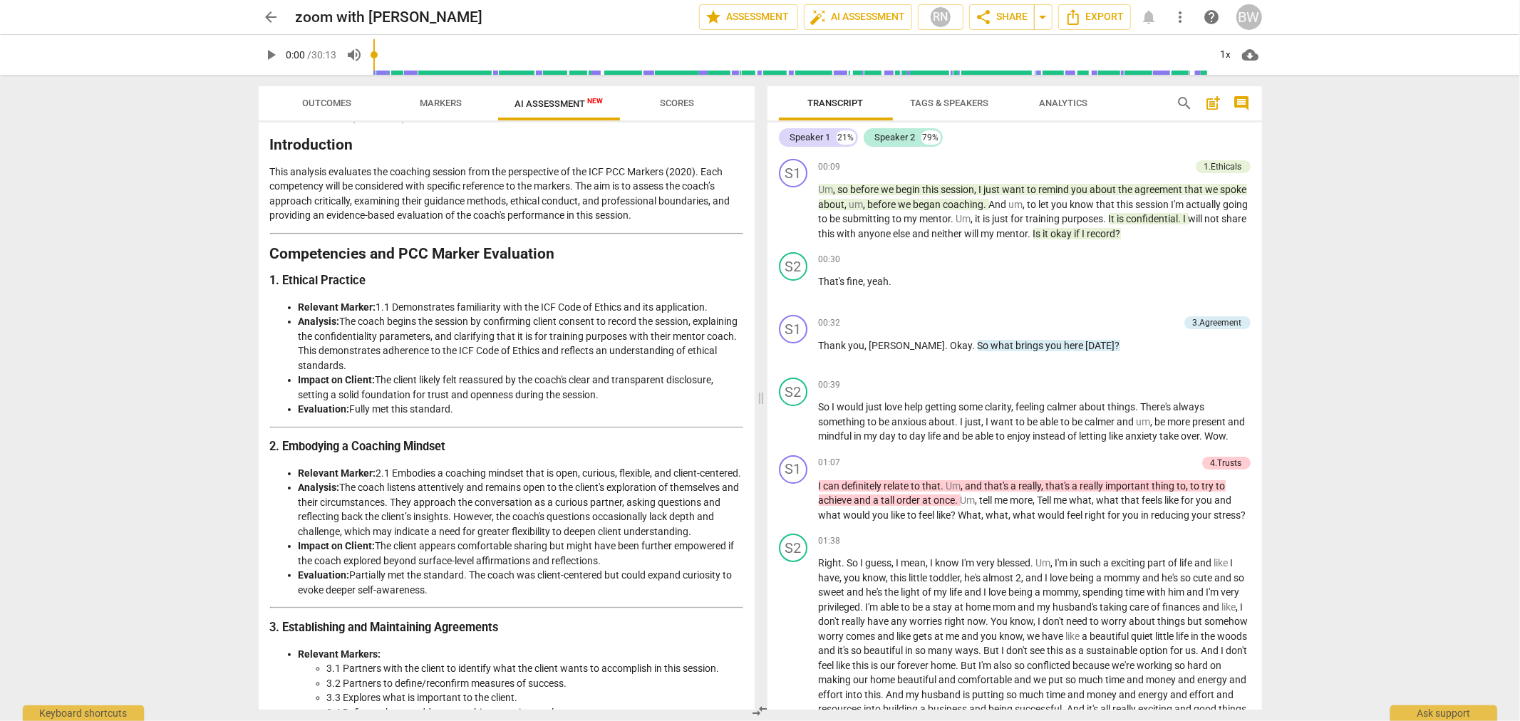
scroll to position [0, 0]
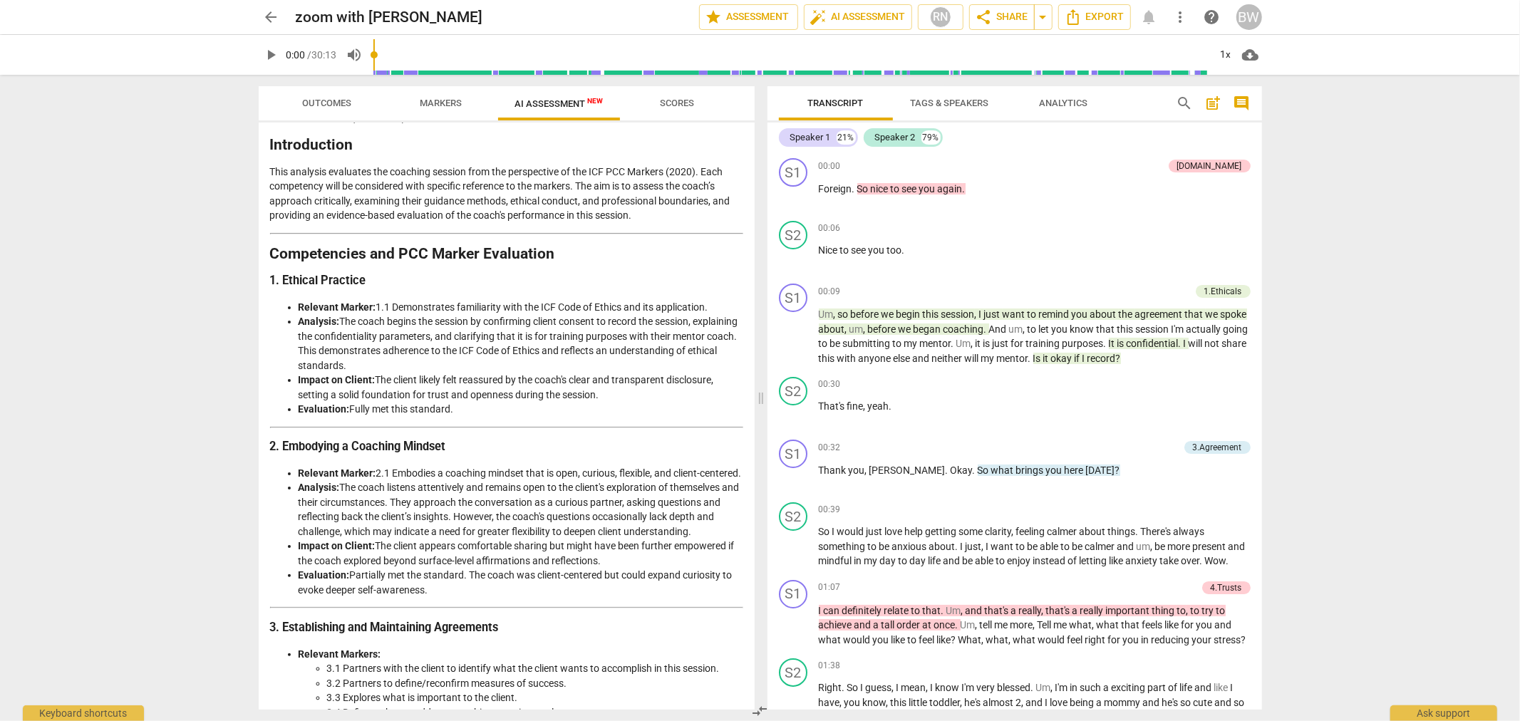
click at [272, 16] on span "arrow_back" at bounding box center [271, 17] width 17 height 17
